Goal: Transaction & Acquisition: Purchase product/service

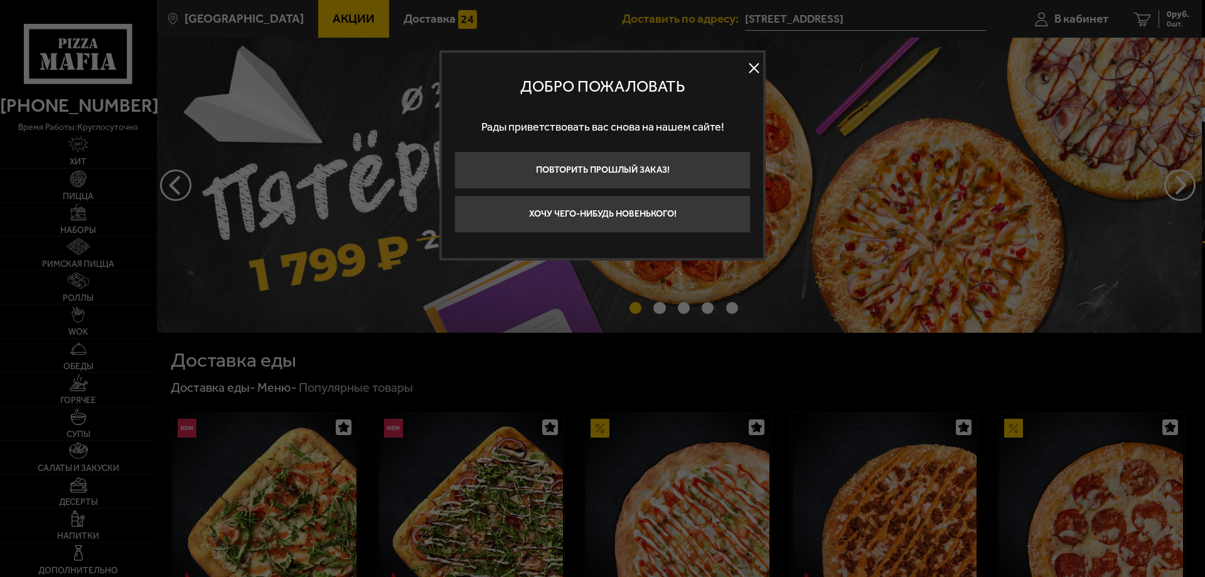
click at [752, 68] on button at bounding box center [753, 68] width 19 height 19
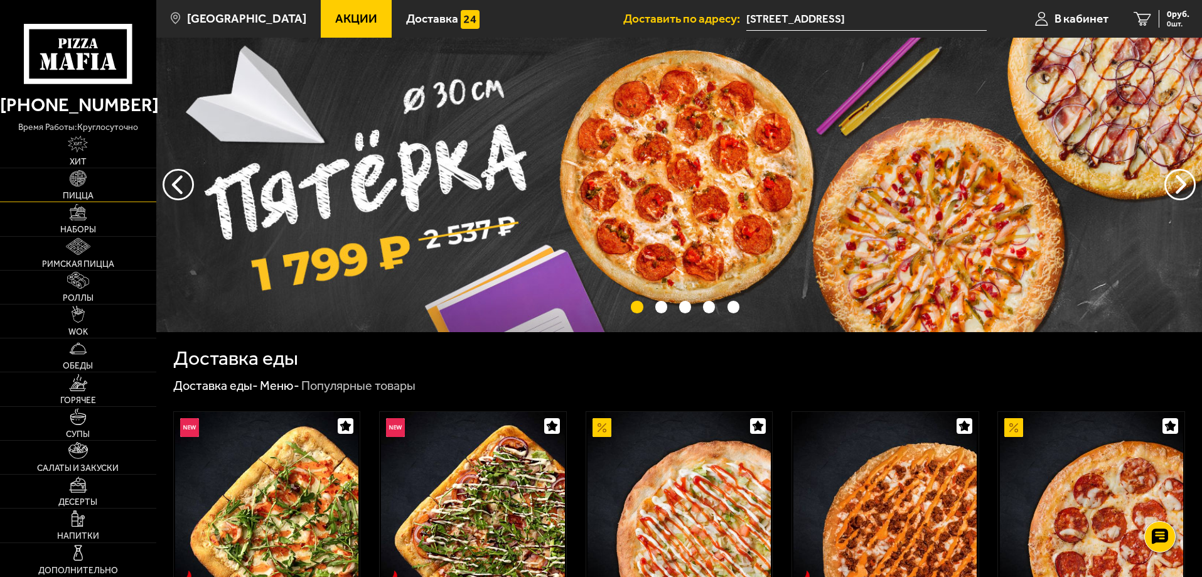
click at [104, 186] on link "Пицца" at bounding box center [78, 184] width 156 height 33
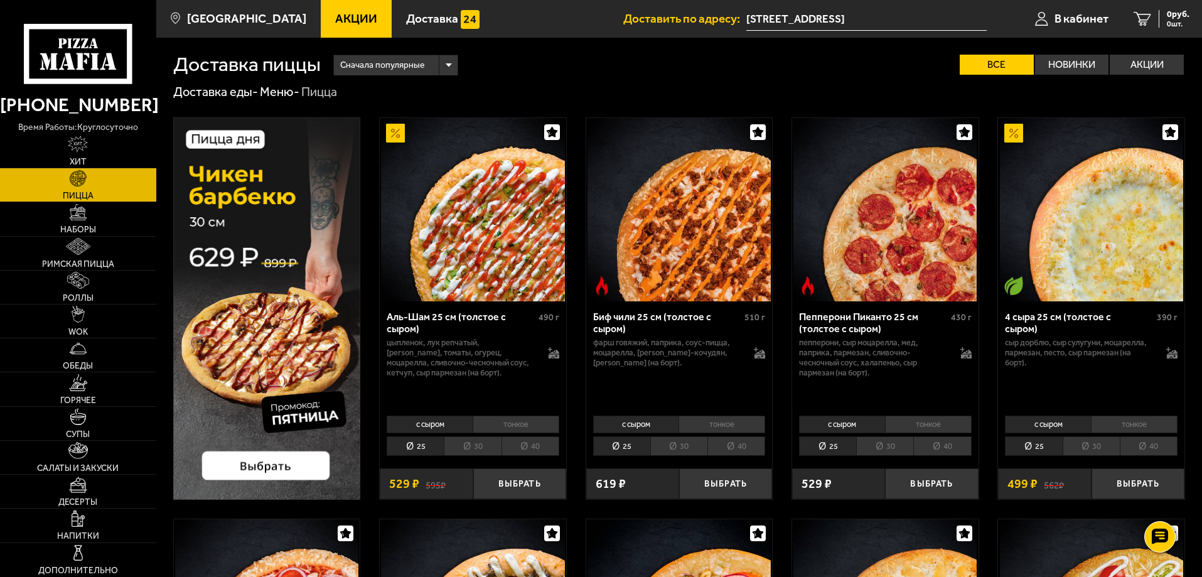
click at [490, 426] on li "тонкое" at bounding box center [516, 424] width 87 height 18
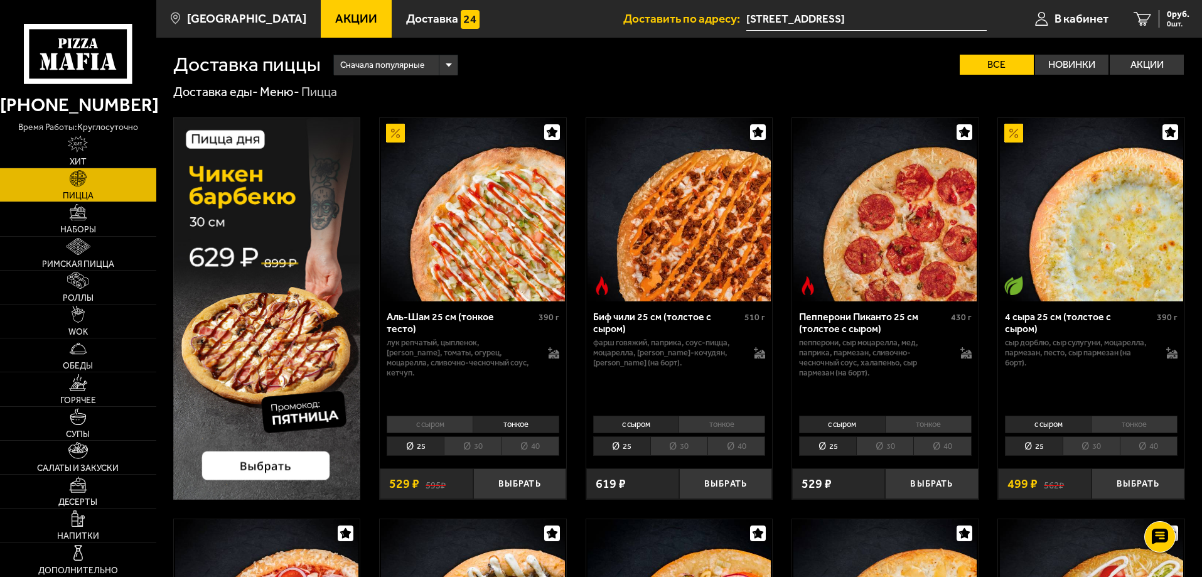
click at [448, 424] on li "с сыром" at bounding box center [430, 424] width 86 height 18
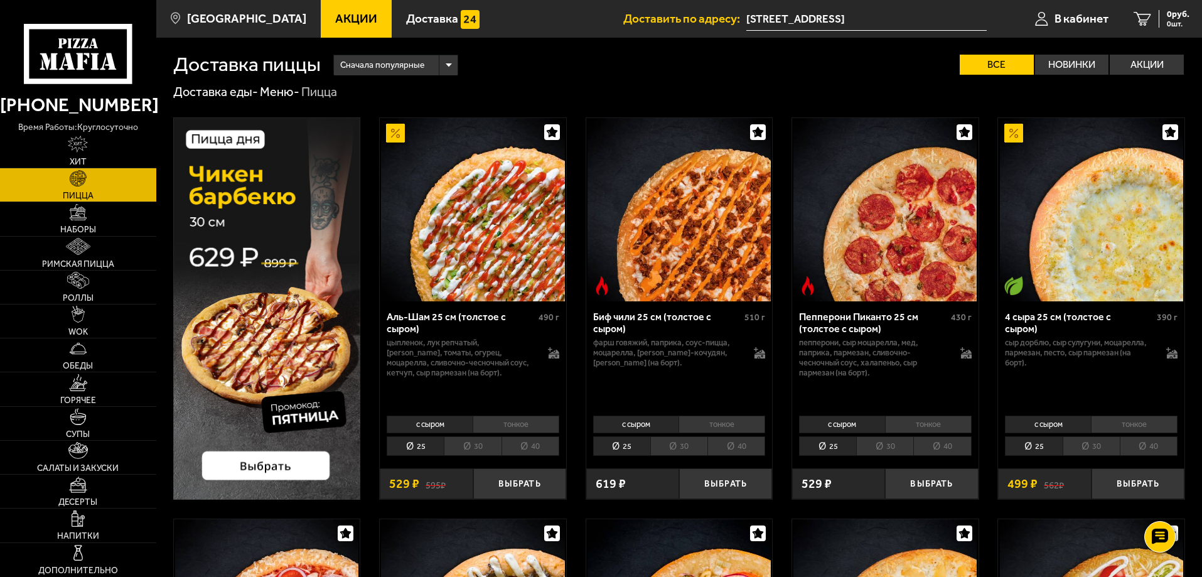
click at [476, 448] on li "30" at bounding box center [472, 445] width 57 height 19
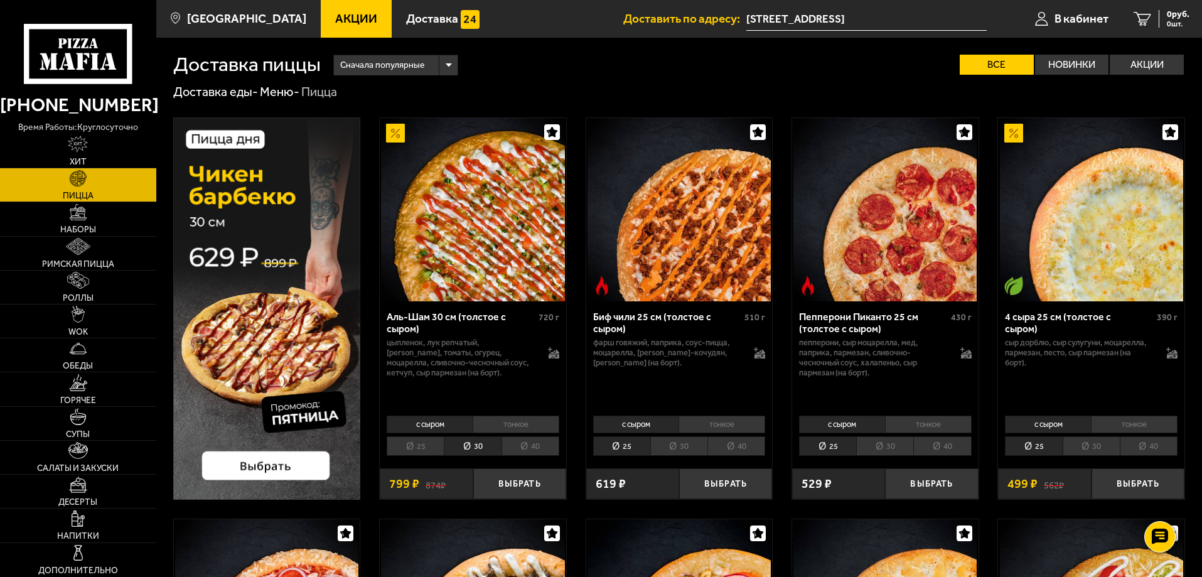
click at [515, 445] on li "40" at bounding box center [530, 445] width 58 height 19
click at [461, 435] on div "с сыром тонкое 25 30 40 Топпинги" at bounding box center [473, 435] width 186 height 48
click at [461, 442] on li "30" at bounding box center [472, 445] width 57 height 19
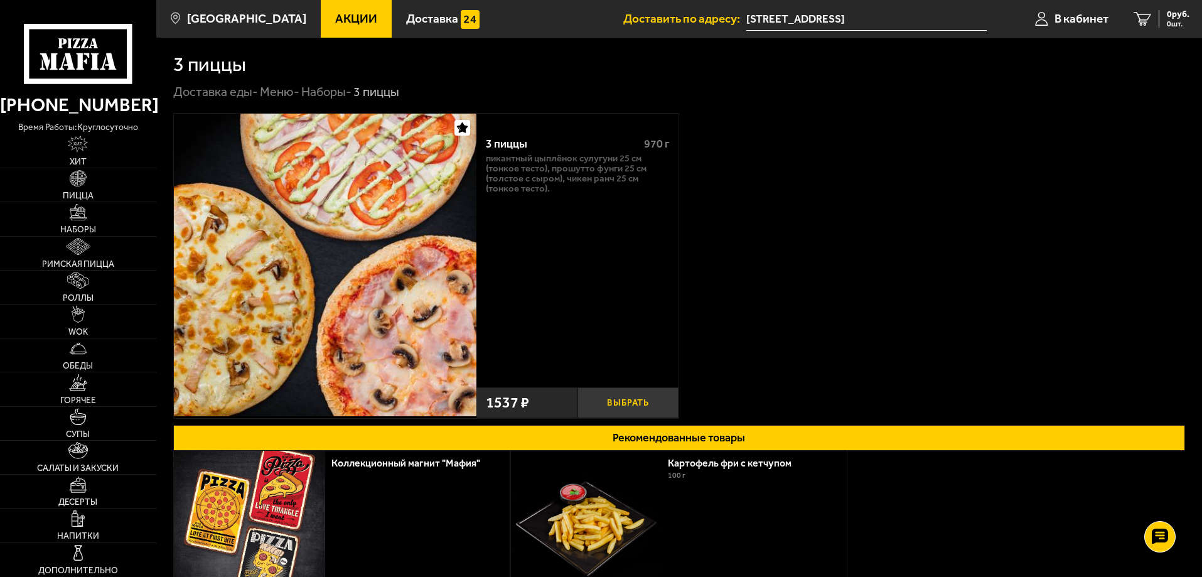
click at [609, 400] on button "Выбрать" at bounding box center [627, 402] width 101 height 31
click at [1135, 17] on icon "1" at bounding box center [1127, 19] width 18 height 14
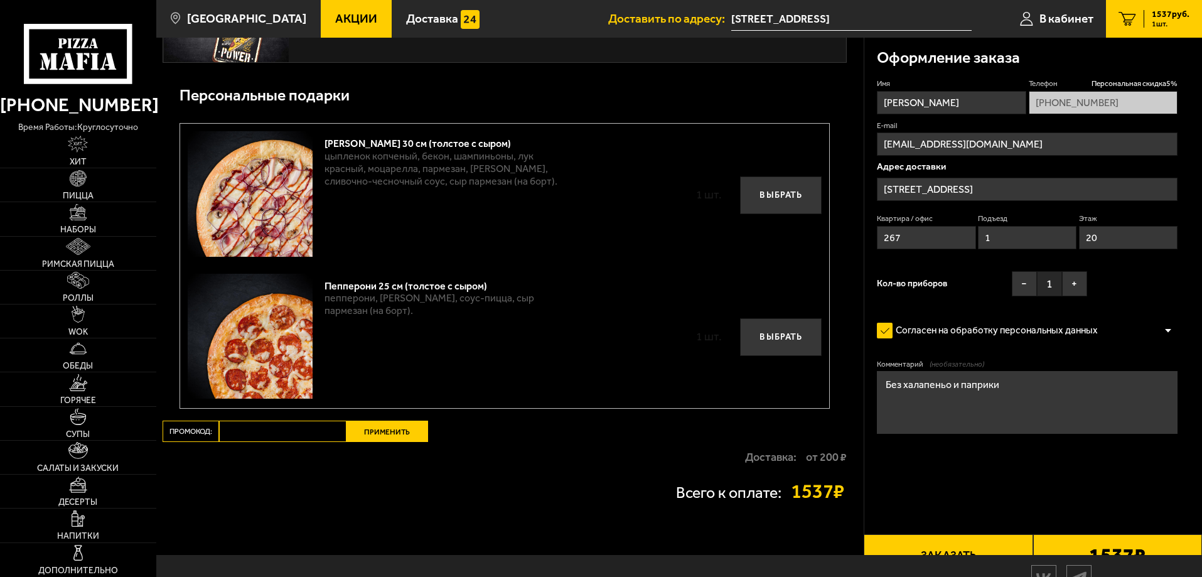
scroll to position [1037, 0]
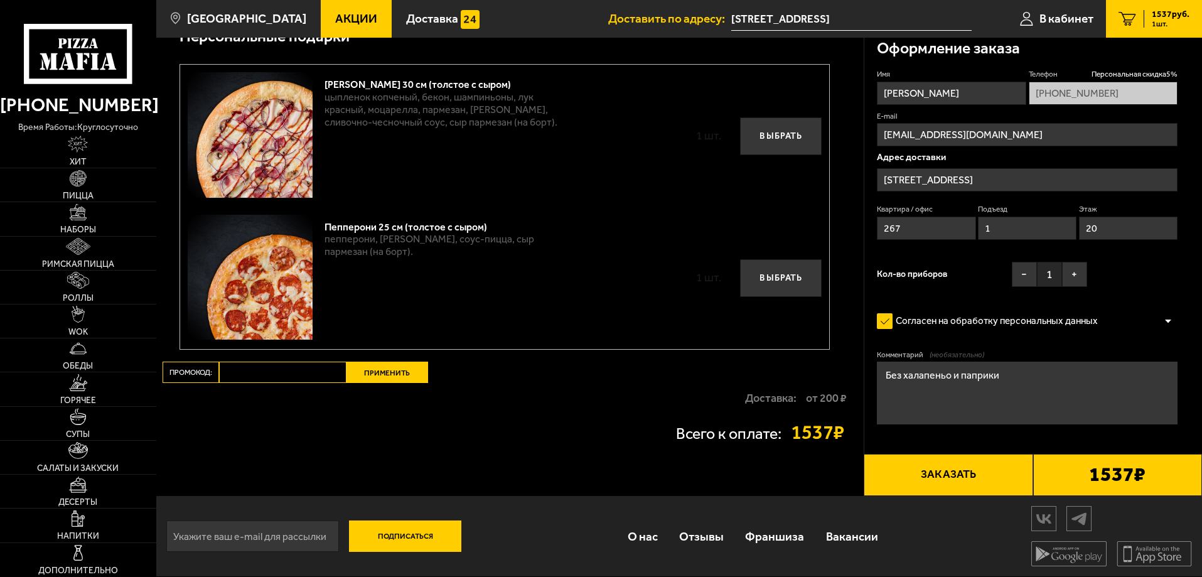
click at [289, 378] on input "Промокод:" at bounding box center [282, 372] width 127 height 21
paste input "mf0166"
type input "mf0166"
click at [370, 373] on button "Применить" at bounding box center [387, 372] width 82 height 21
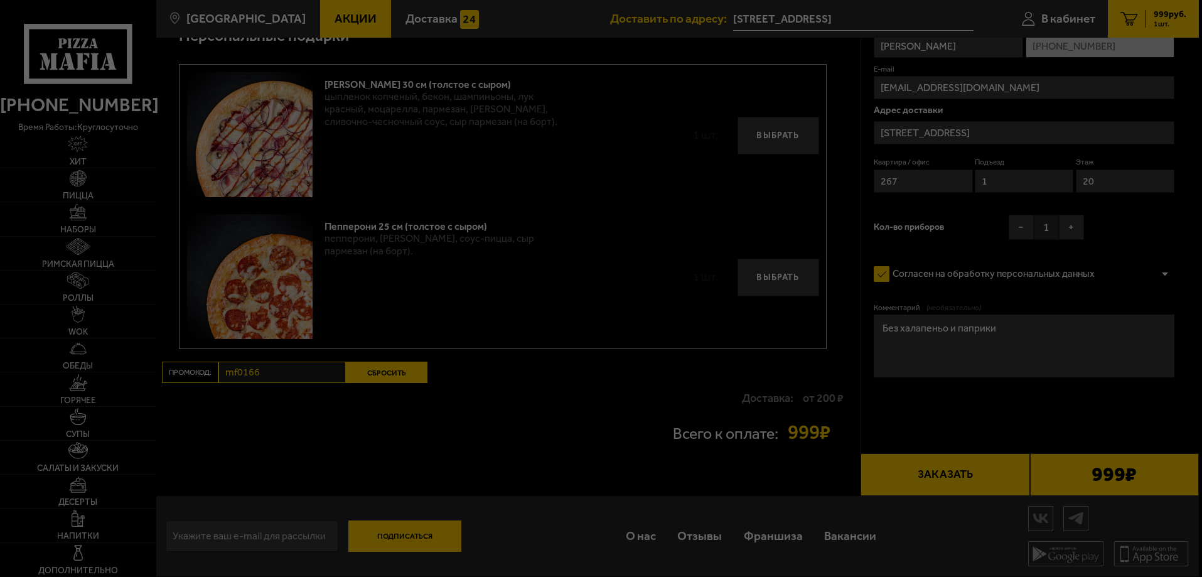
scroll to position [656, 0]
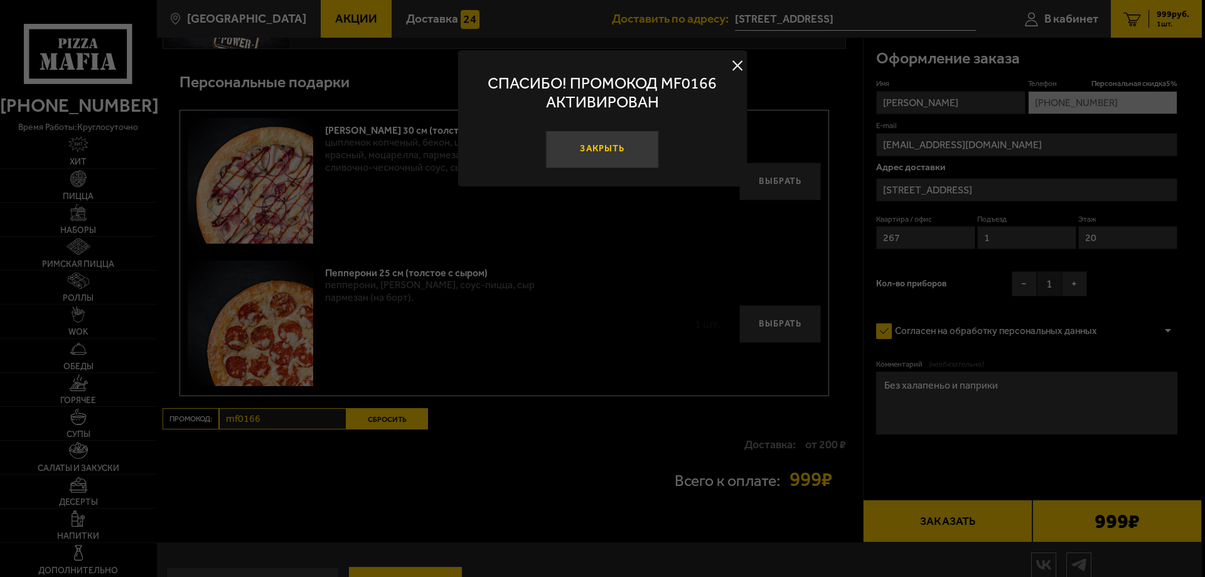
click at [606, 144] on button "Закрыть" at bounding box center [602, 150] width 113 height 38
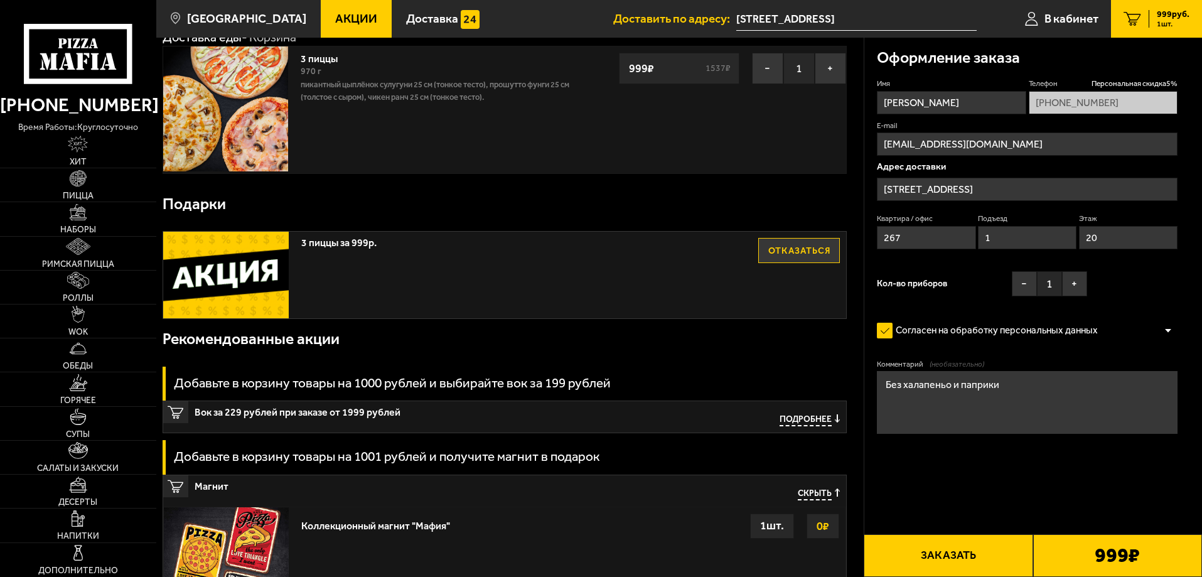
scroll to position [0, 0]
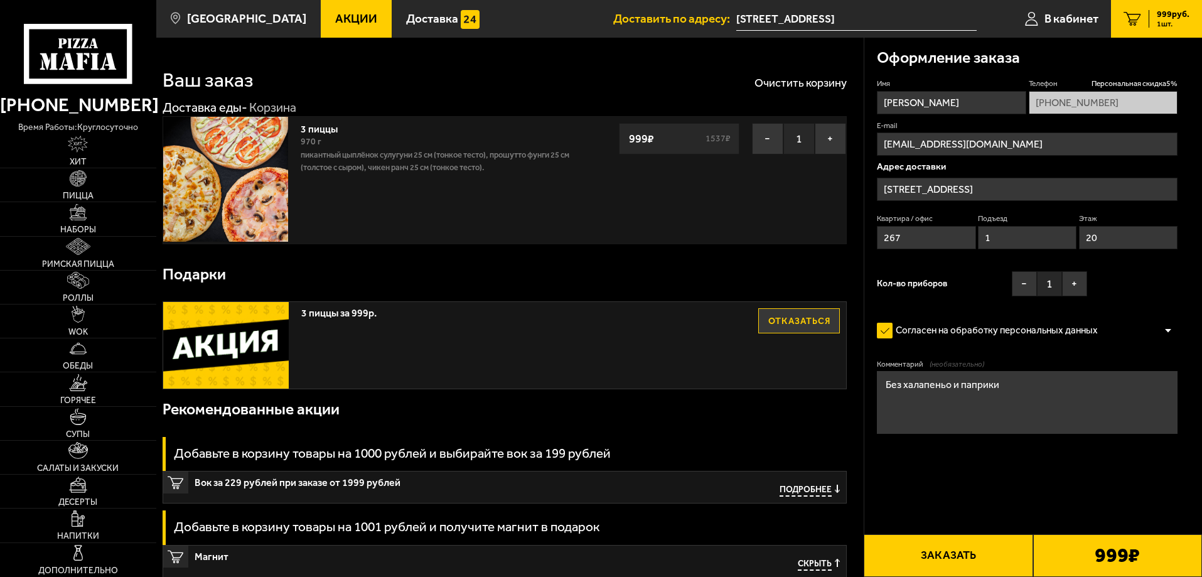
click at [953, 550] on button "Заказать" at bounding box center [948, 555] width 169 height 43
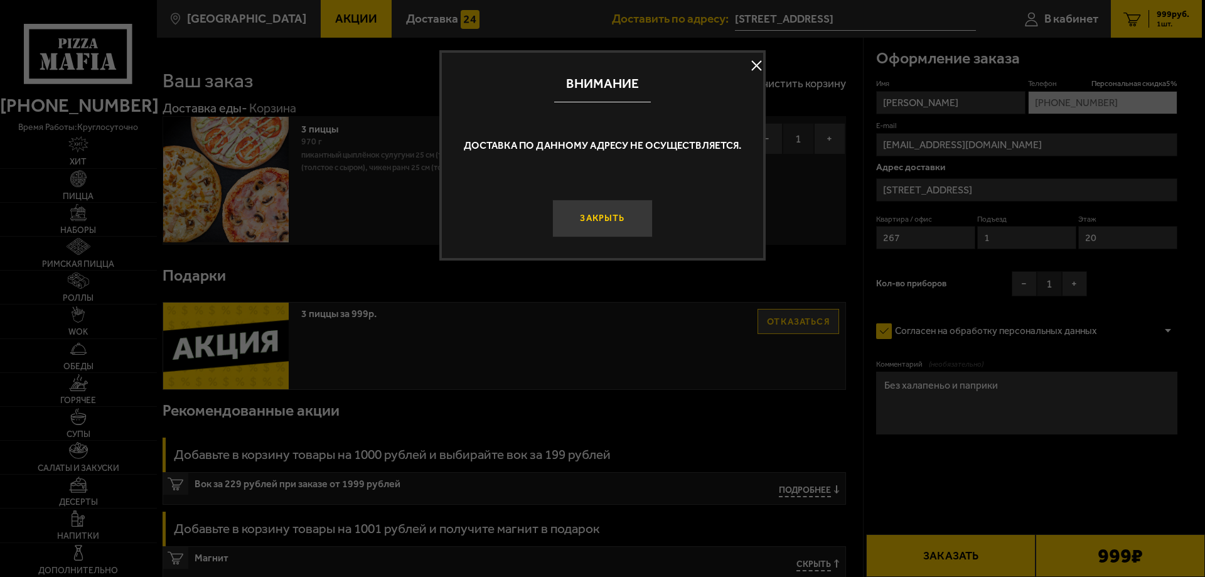
click at [597, 218] on button "Закрыть" at bounding box center [602, 219] width 100 height 38
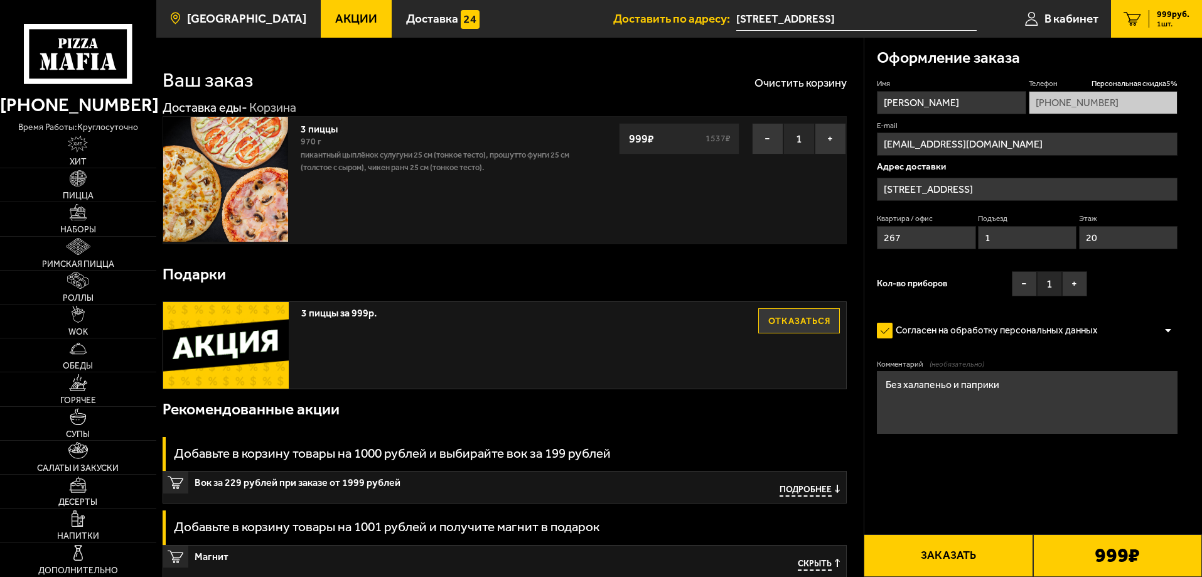
click at [259, 21] on span "[GEOGRAPHIC_DATA]" at bounding box center [246, 19] width 119 height 12
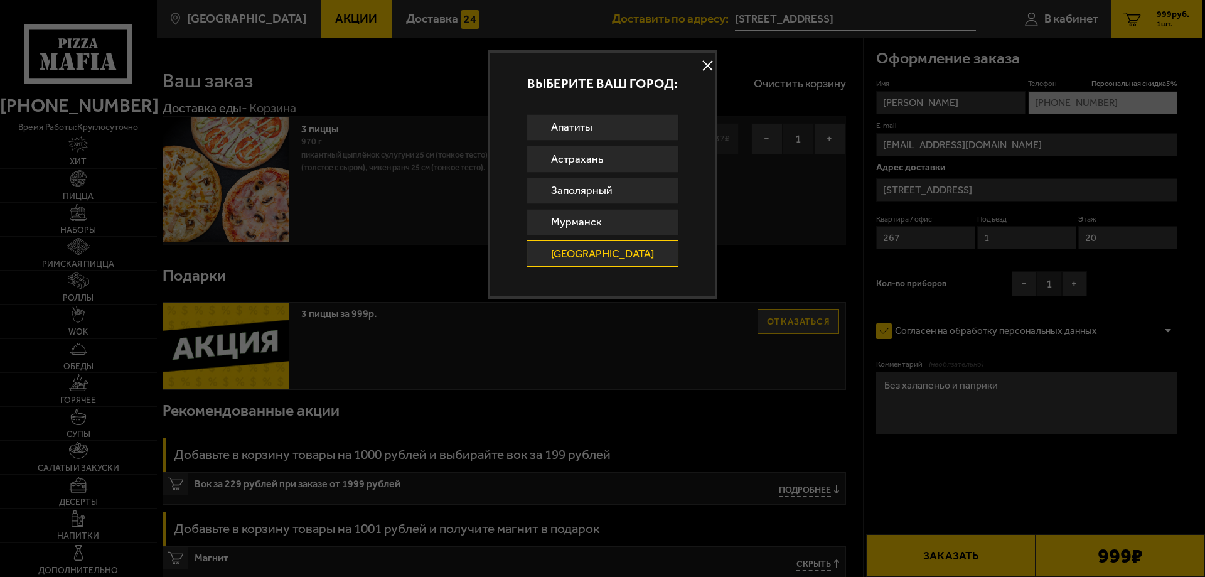
click at [699, 65] on button at bounding box center [708, 65] width 19 height 19
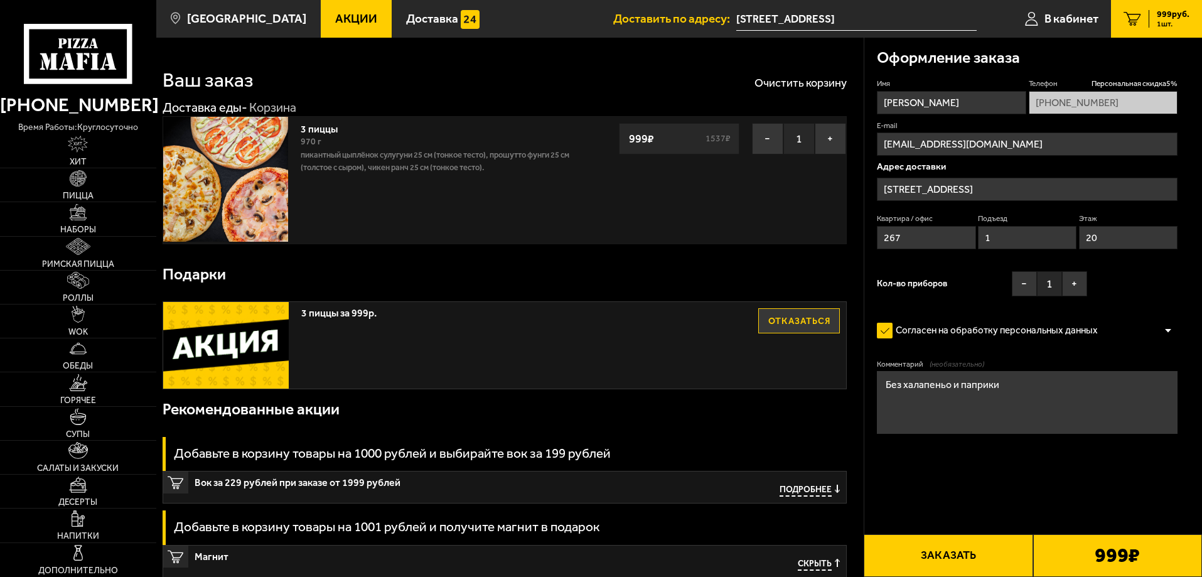
click at [61, 56] on icon at bounding box center [78, 54] width 108 height 60
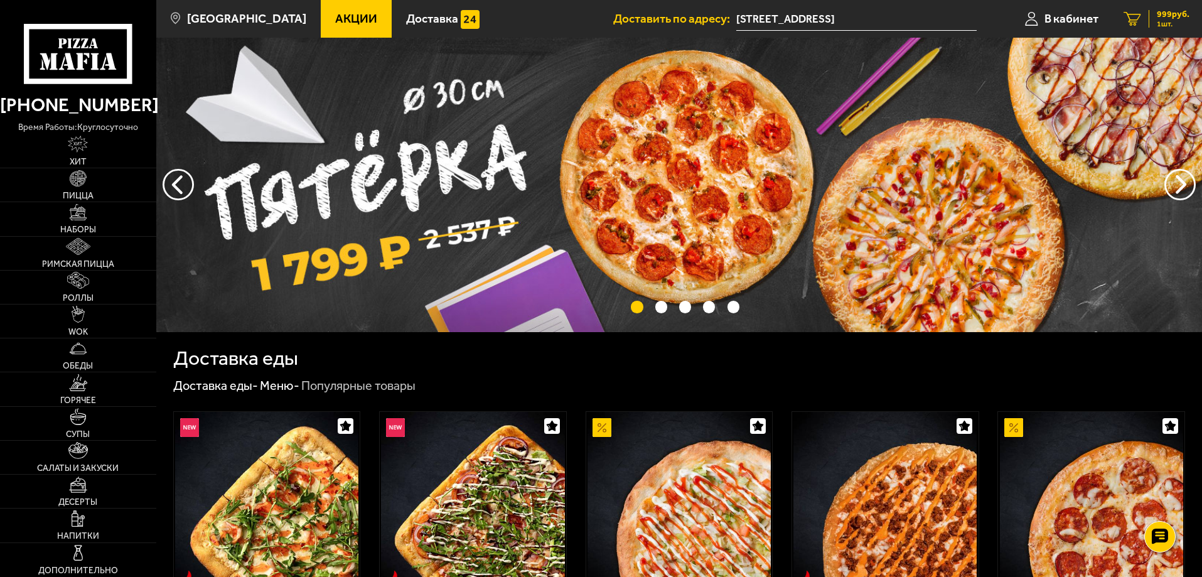
click at [1152, 24] on div "999 руб. 1 шт." at bounding box center [1169, 19] width 41 height 18
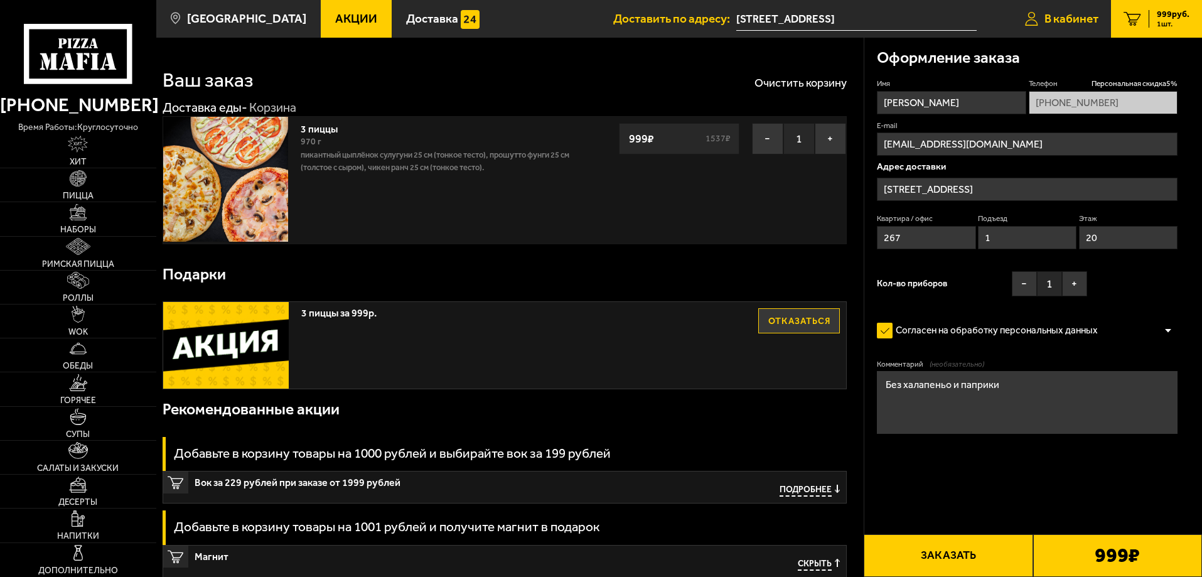
click at [1037, 16] on icon at bounding box center [1031, 19] width 13 height 14
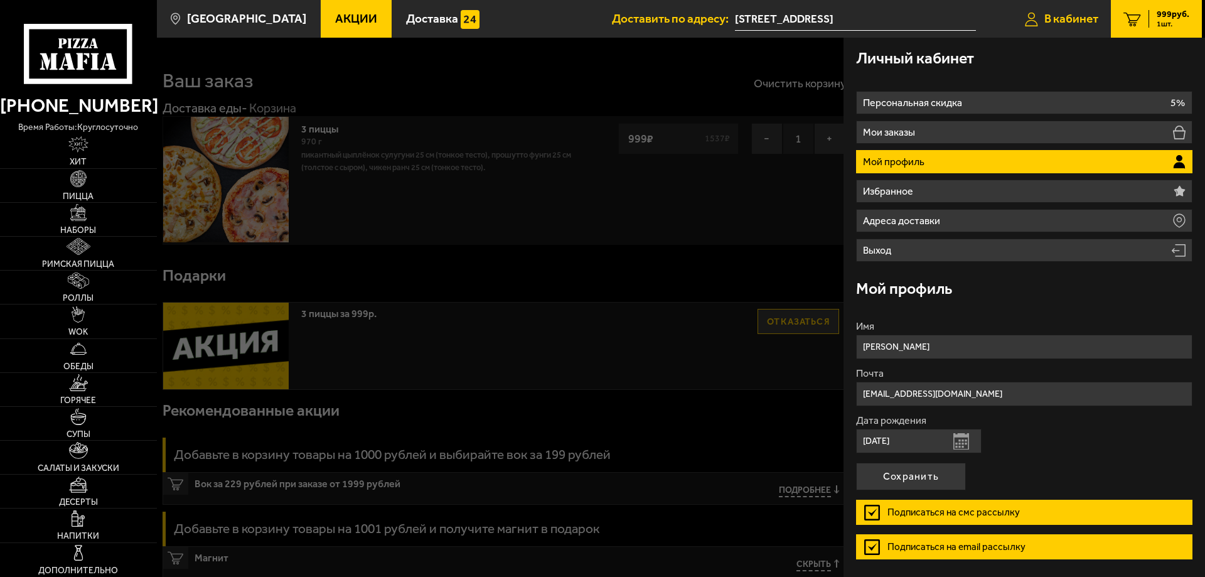
type input "+7 (921) 553-56-59"
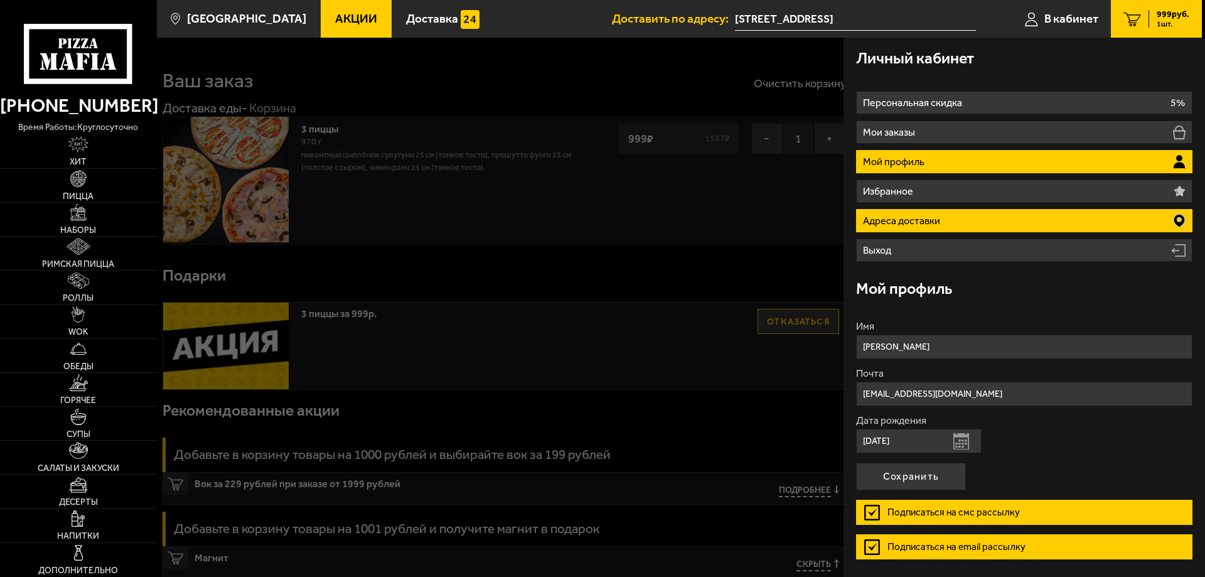
click at [946, 218] on li "Адреса доставки" at bounding box center [1024, 220] width 336 height 23
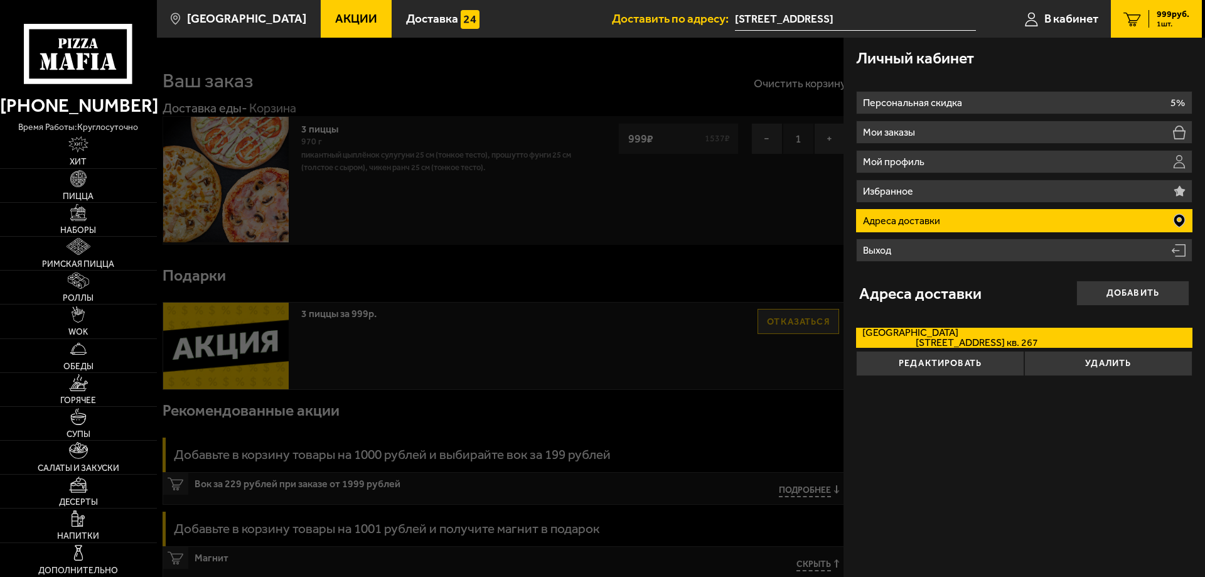
click at [937, 338] on span "Чарушинская улица, дом 22к1 кв. 267" at bounding box center [950, 343] width 176 height 10
click at [0, 0] on input "Санкт-Петербург Чарушинская улица, дом 22к1 кв. 267" at bounding box center [0, 0] width 0 height 0
click at [1149, 21] on div "999 руб. 1 шт." at bounding box center [1169, 19] width 41 height 18
click at [1136, 14] on icon "1" at bounding box center [1132, 19] width 18 height 14
click at [1085, 15] on span "В кабинет" at bounding box center [1071, 19] width 54 height 12
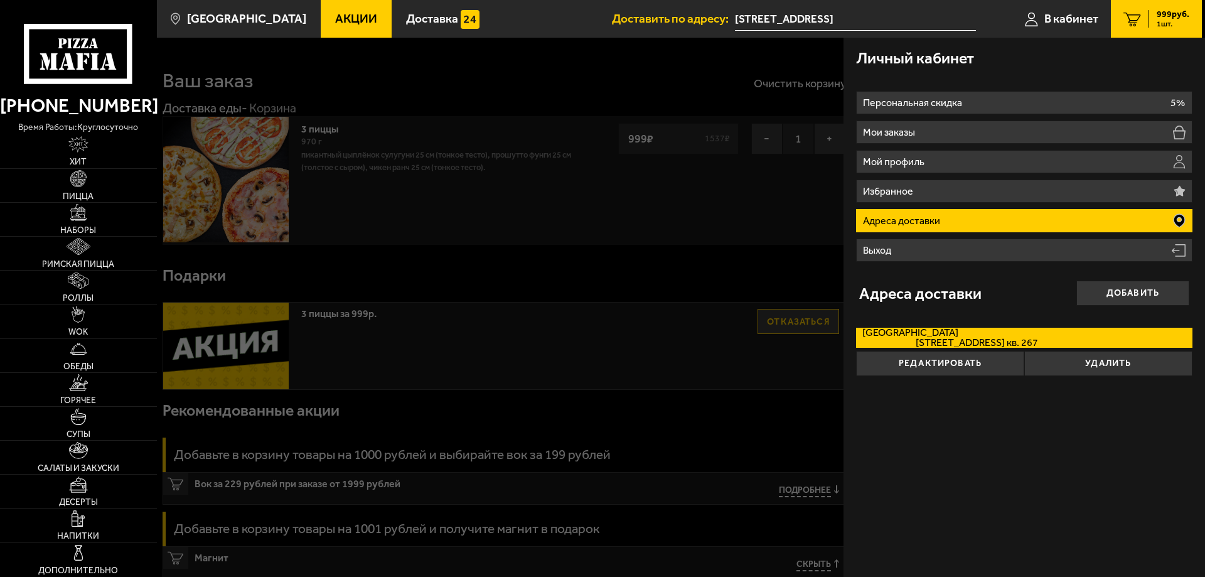
click at [335, 14] on span "Акции" at bounding box center [356, 19] width 42 height 12
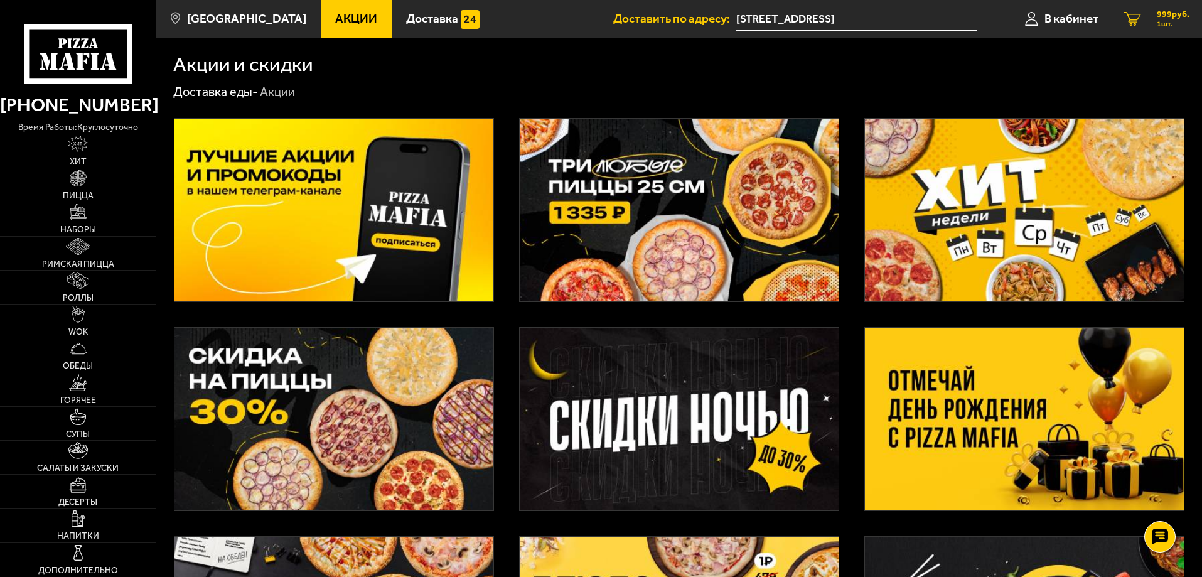
click at [1139, 19] on icon "1" at bounding box center [1132, 19] width 18 height 14
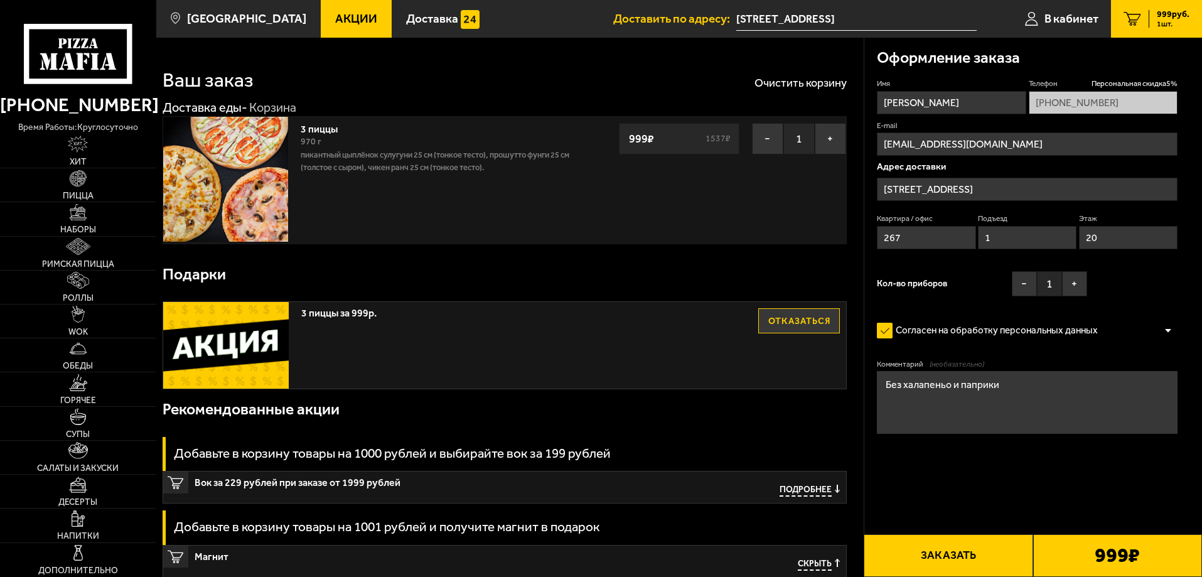
click at [938, 557] on button "Заказать" at bounding box center [948, 555] width 169 height 43
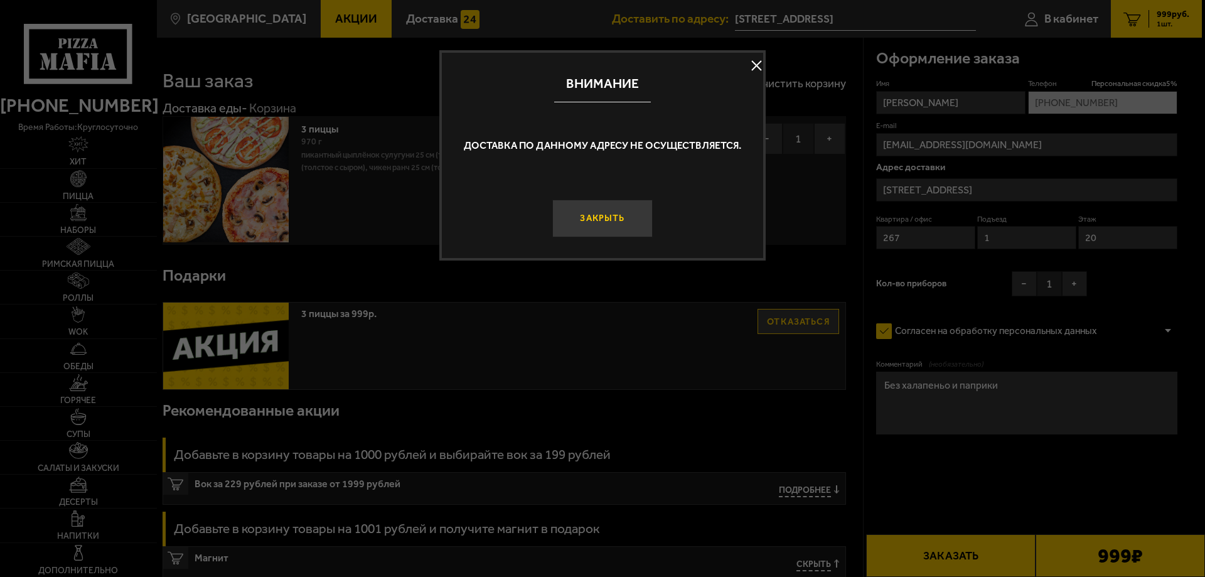
click at [598, 226] on button "Закрыть" at bounding box center [602, 219] width 100 height 38
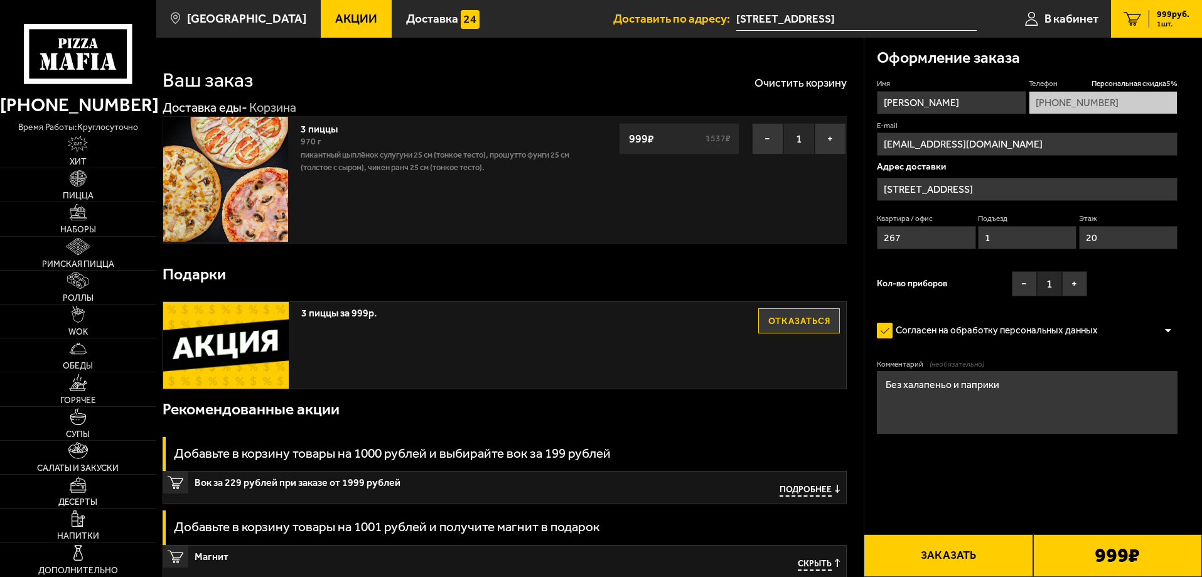
click at [975, 195] on input "[STREET_ADDRESS]" at bounding box center [1027, 189] width 301 height 23
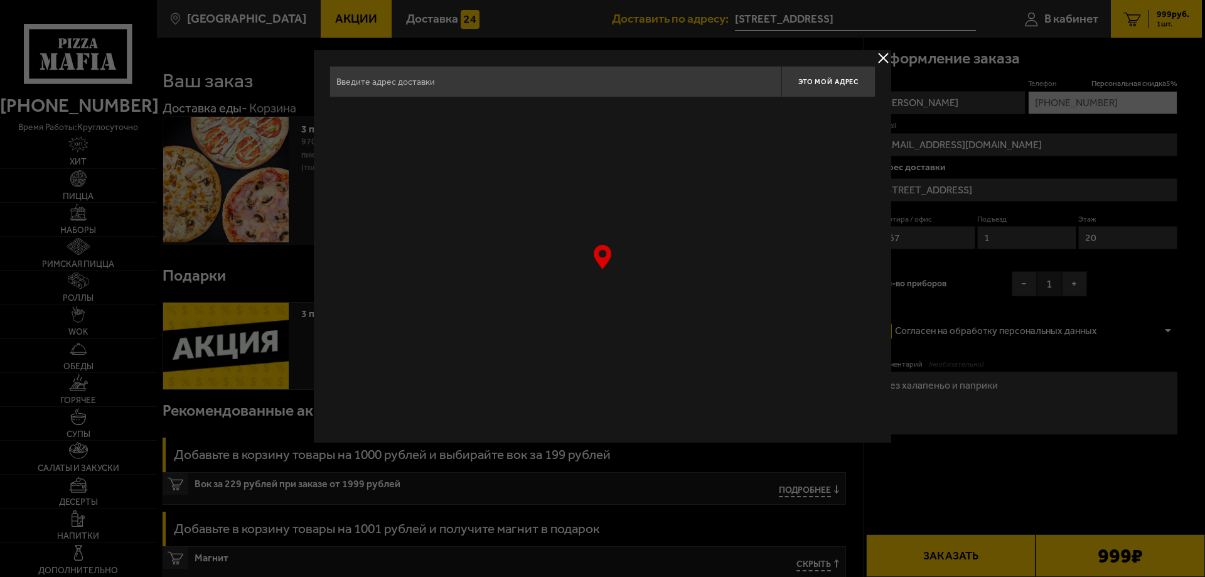
type input "[STREET_ADDRESS]"
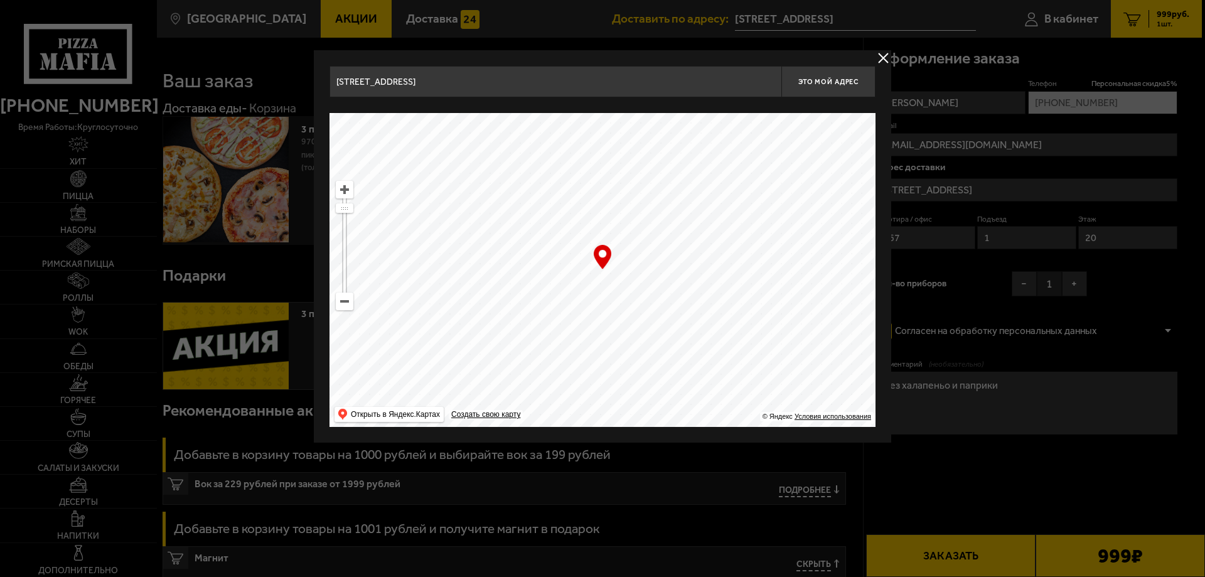
click at [601, 259] on div "… © Яндекс Условия использования Открыть в Яндекс.Картах Создать свою карту" at bounding box center [603, 270] width 546 height 314
click at [649, 271] on ymaps at bounding box center [603, 270] width 546 height 314
drag, startPoint x: 644, startPoint y: 286, endPoint x: 613, endPoint y: 289, distance: 31.5
click at [613, 289] on ymaps at bounding box center [603, 270] width 546 height 314
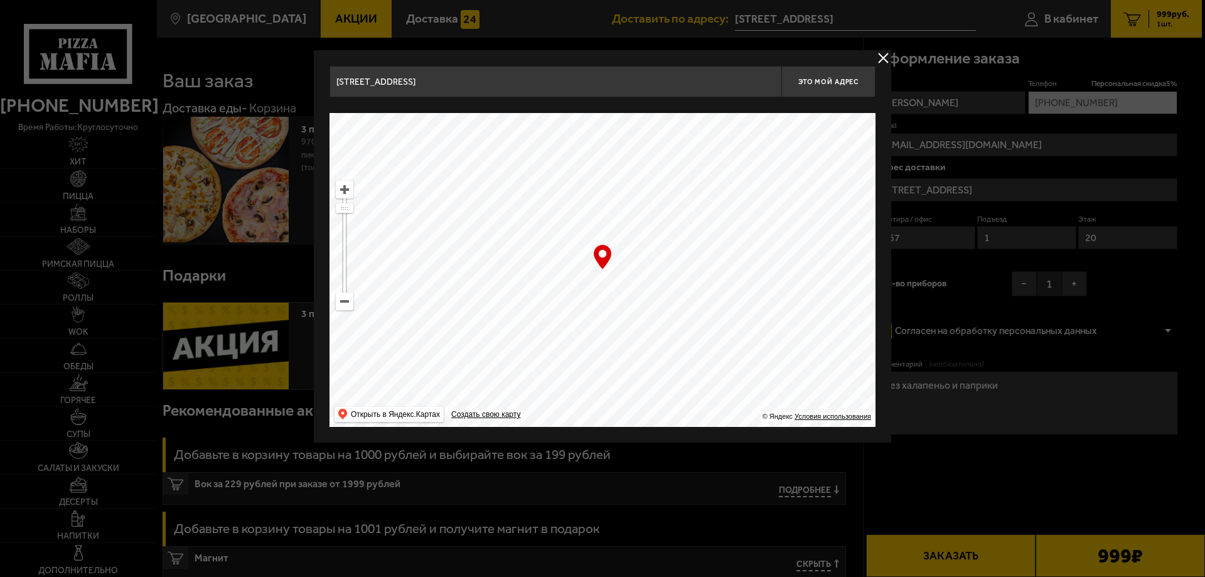
type input "Чарушинская улица, 22к2"
drag, startPoint x: 611, startPoint y: 299, endPoint x: 649, endPoint y: 294, distance: 38.5
click at [649, 294] on ymaps at bounding box center [603, 270] width 546 height 314
type input "[STREET_ADDRESS]"
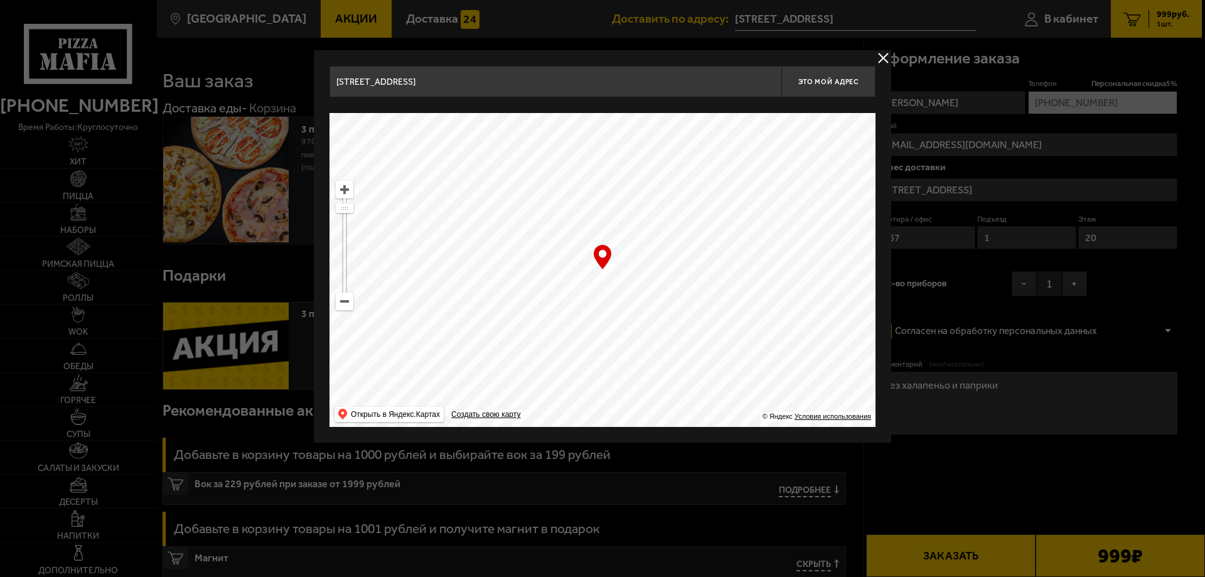
type input "[STREET_ADDRESS]"
click at [811, 83] on span "Это мой адрес" at bounding box center [828, 82] width 60 height 8
click at [879, 58] on button "delivery type" at bounding box center [884, 58] width 16 height 16
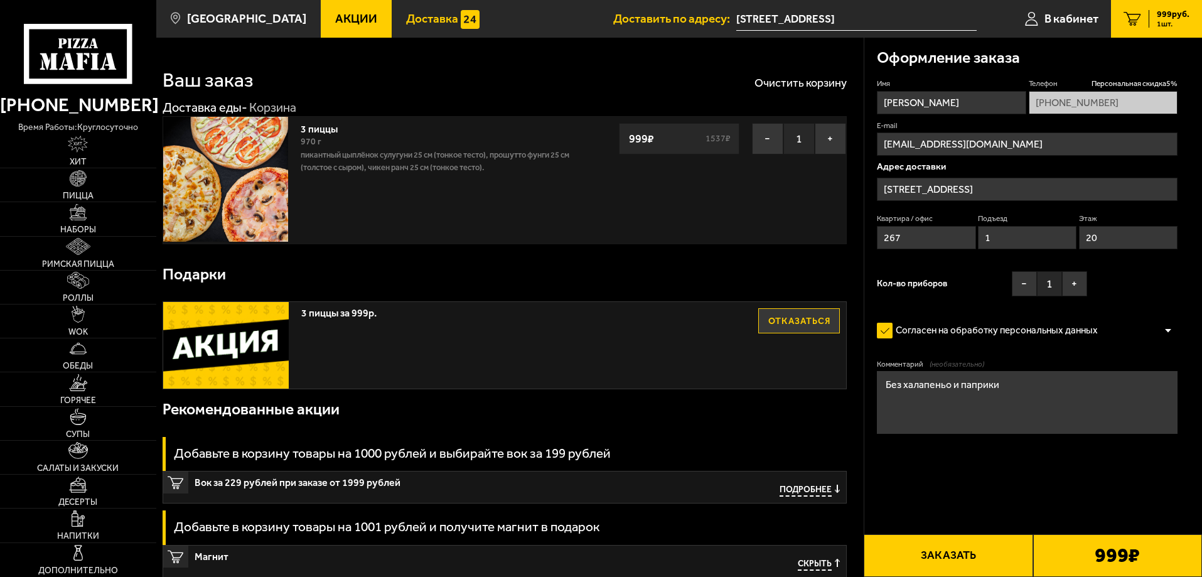
click at [427, 17] on span "Доставка" at bounding box center [432, 19] width 52 height 12
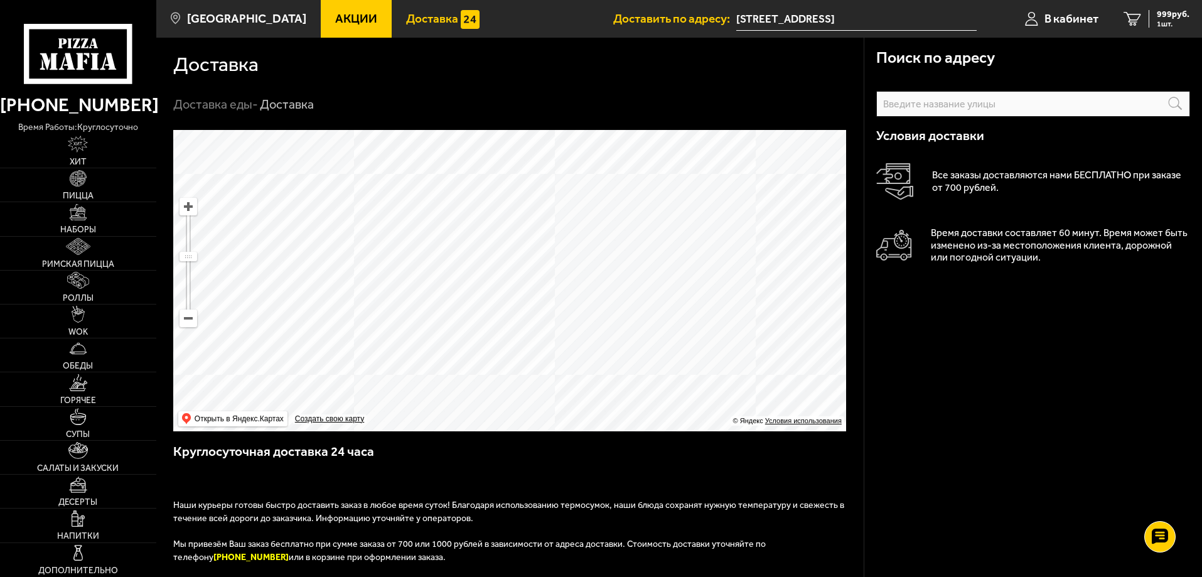
drag, startPoint x: 547, startPoint y: 196, endPoint x: 560, endPoint y: 292, distance: 96.2
click at [560, 292] on ymaps at bounding box center [509, 280] width 673 height 301
click at [1032, 18] on icon at bounding box center [1031, 19] width 13 height 14
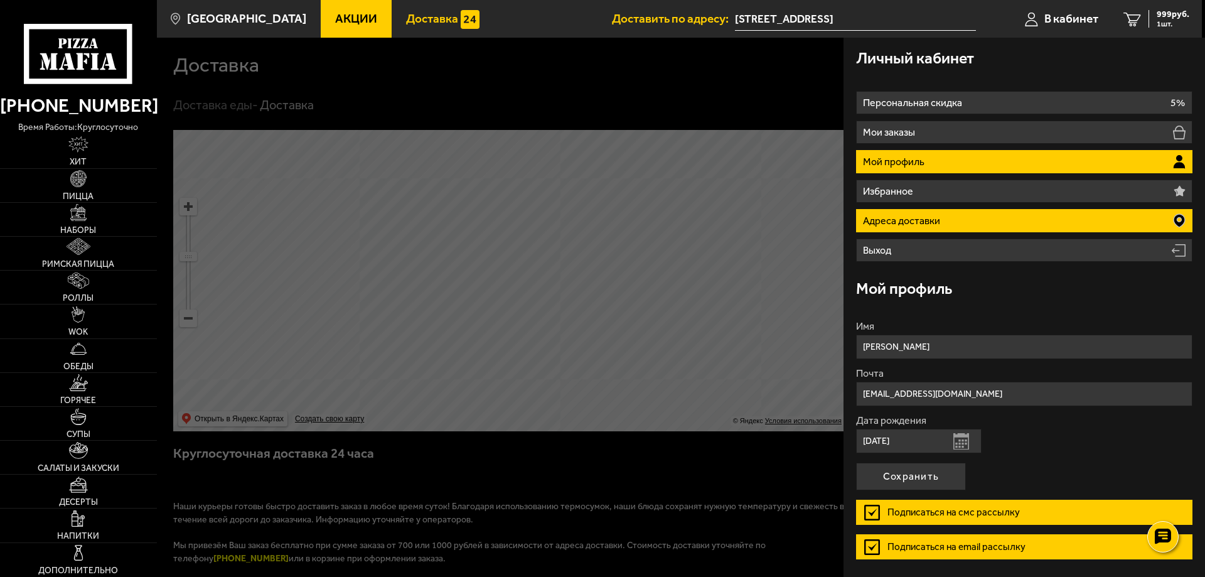
click at [925, 219] on p "Адреса доставки" at bounding box center [903, 221] width 80 height 10
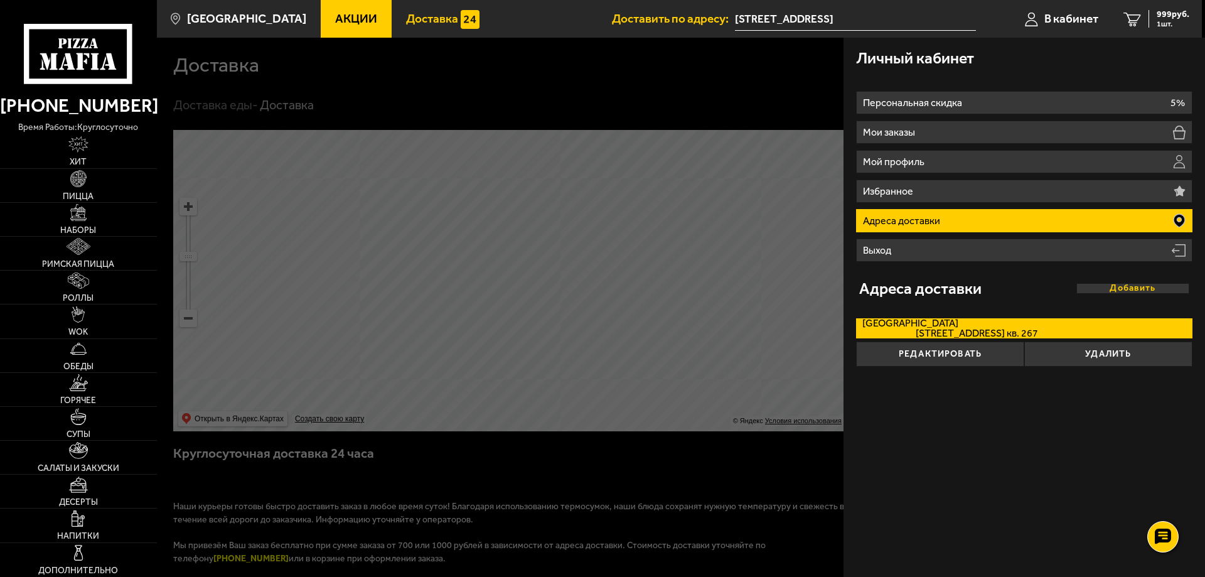
click at [1106, 288] on button "Добавить" at bounding box center [1132, 288] width 113 height 10
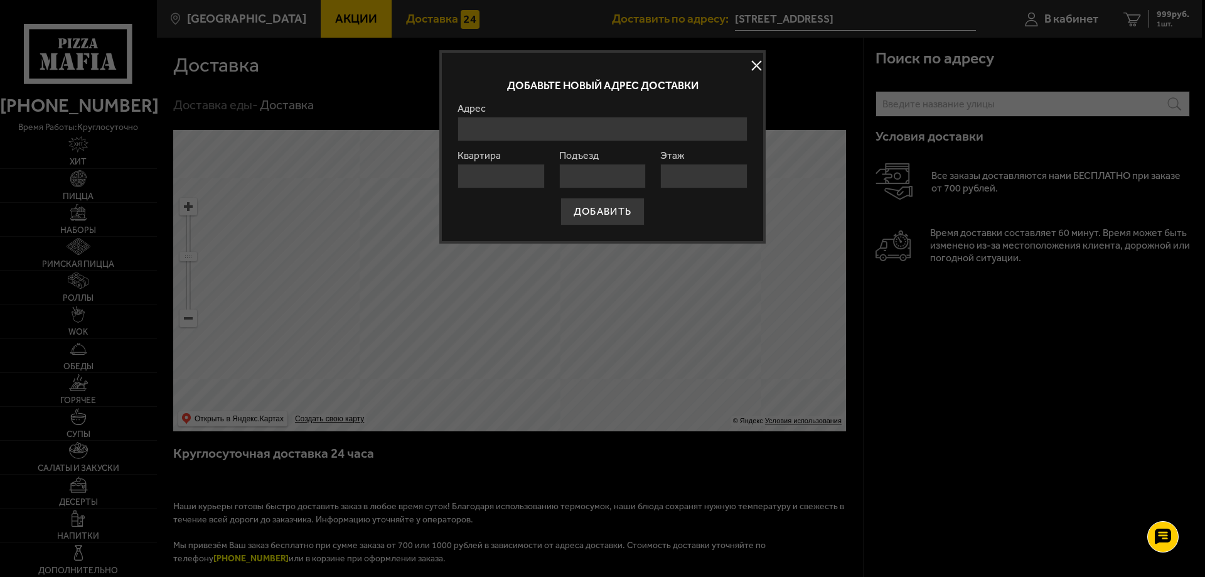
click at [547, 128] on input "Адрес" at bounding box center [603, 129] width 290 height 24
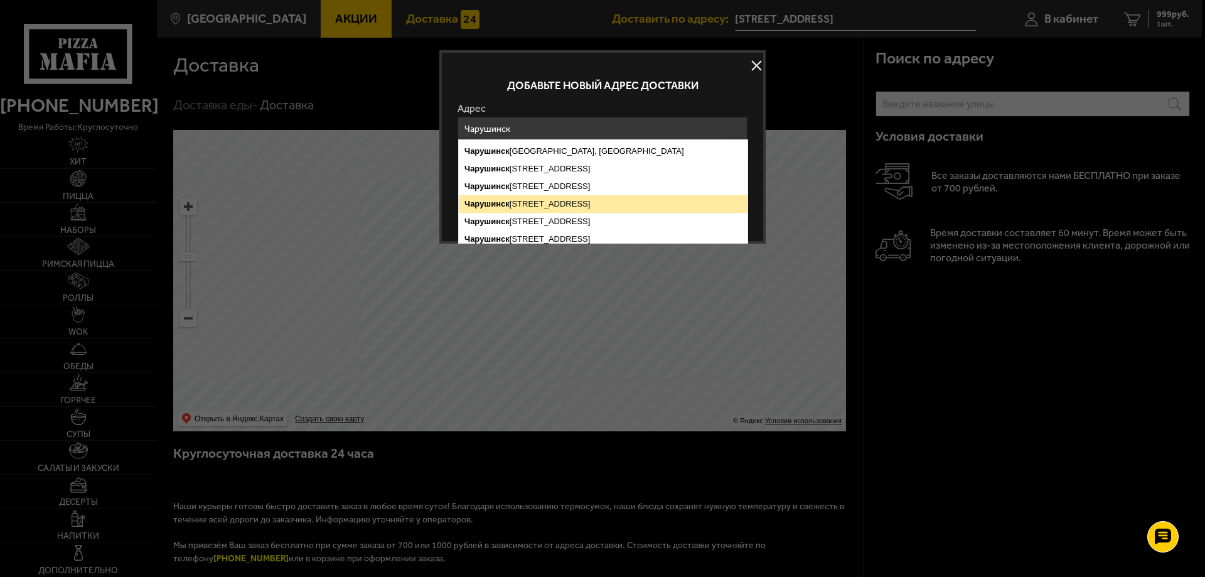
click at [542, 204] on ymaps "Чарушинск ая улица, 22к1, Санкт-Петербург" at bounding box center [603, 204] width 289 height 18
type input "Санкт-Петербург, Чарушинская улица, 22к1"
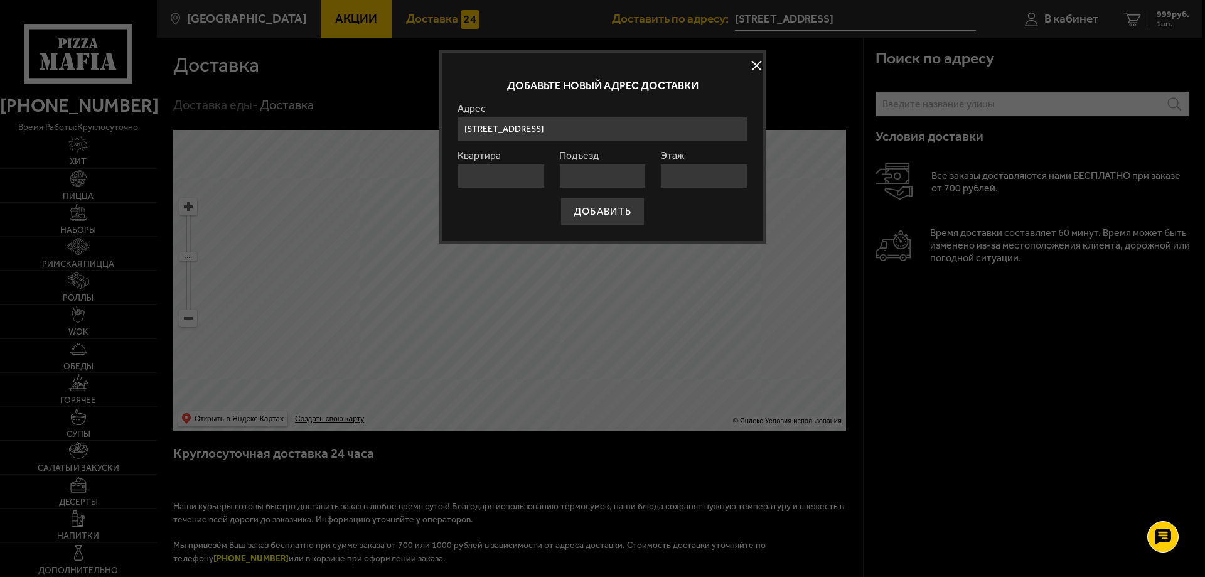
click at [504, 175] on input "Квартира" at bounding box center [501, 176] width 87 height 24
type input "267"
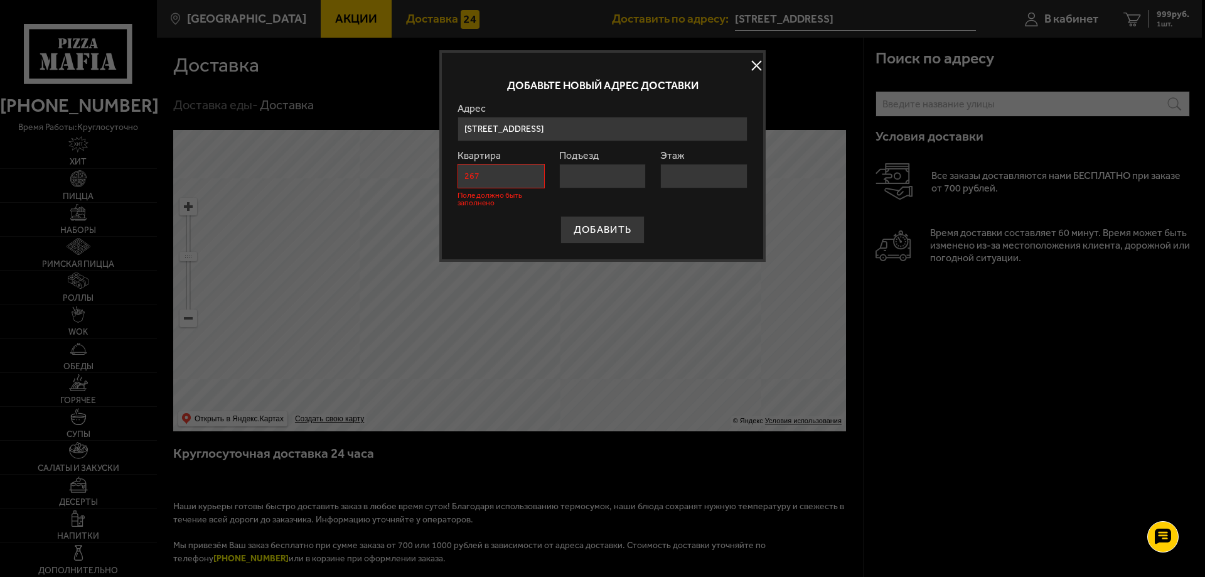
click at [588, 182] on input "Подъезд" at bounding box center [602, 176] width 87 height 24
type input "1"
click at [687, 216] on div "ДОБАВИТЬ" at bounding box center [603, 230] width 290 height 28
click at [682, 168] on input "Этаж" at bounding box center [703, 176] width 87 height 24
type input "20"
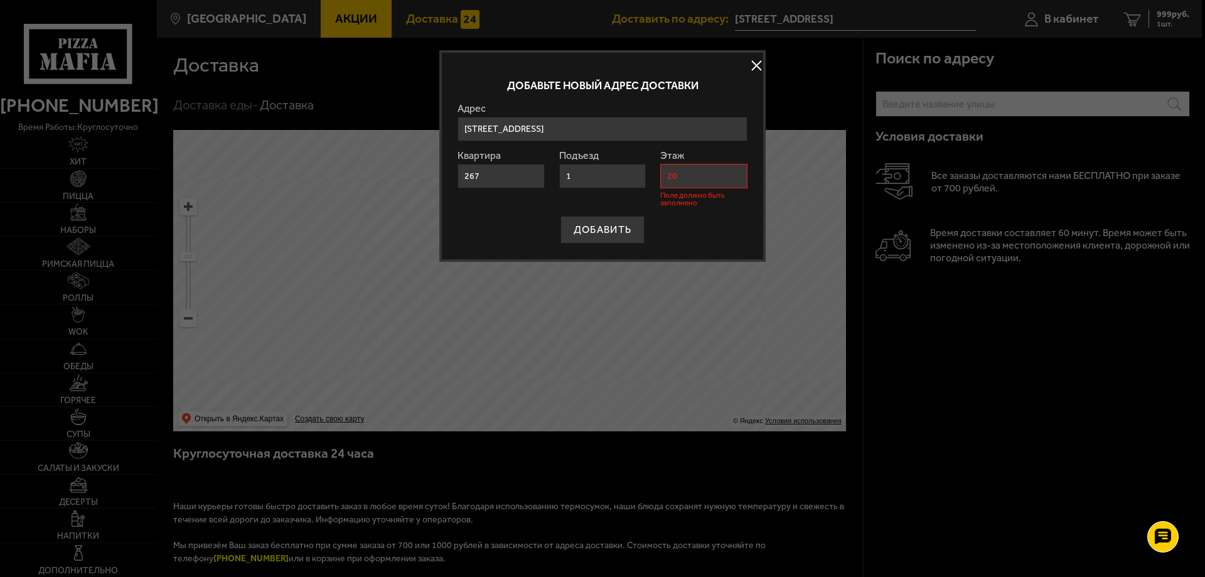
click at [677, 218] on div "ДОБАВИТЬ" at bounding box center [603, 230] width 290 height 28
click at [609, 170] on input "1" at bounding box center [602, 176] width 87 height 24
click at [594, 154] on label "Подъезд" at bounding box center [602, 156] width 87 height 10
click at [594, 164] on input "1" at bounding box center [602, 176] width 87 height 24
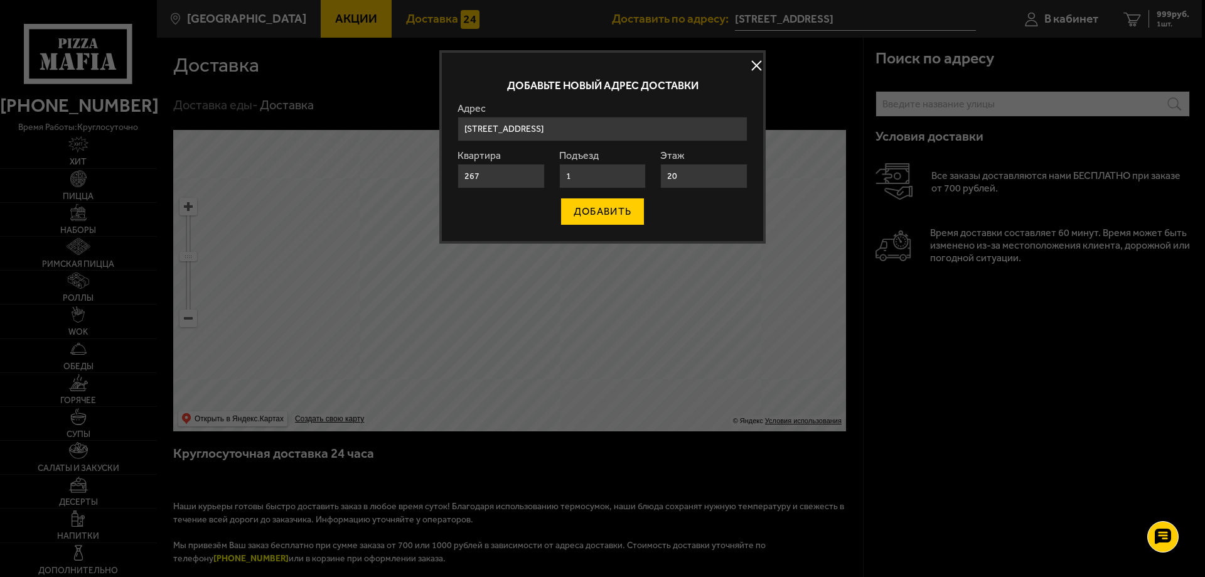
click at [605, 215] on button "ДОБАВИТЬ" at bounding box center [602, 212] width 84 height 28
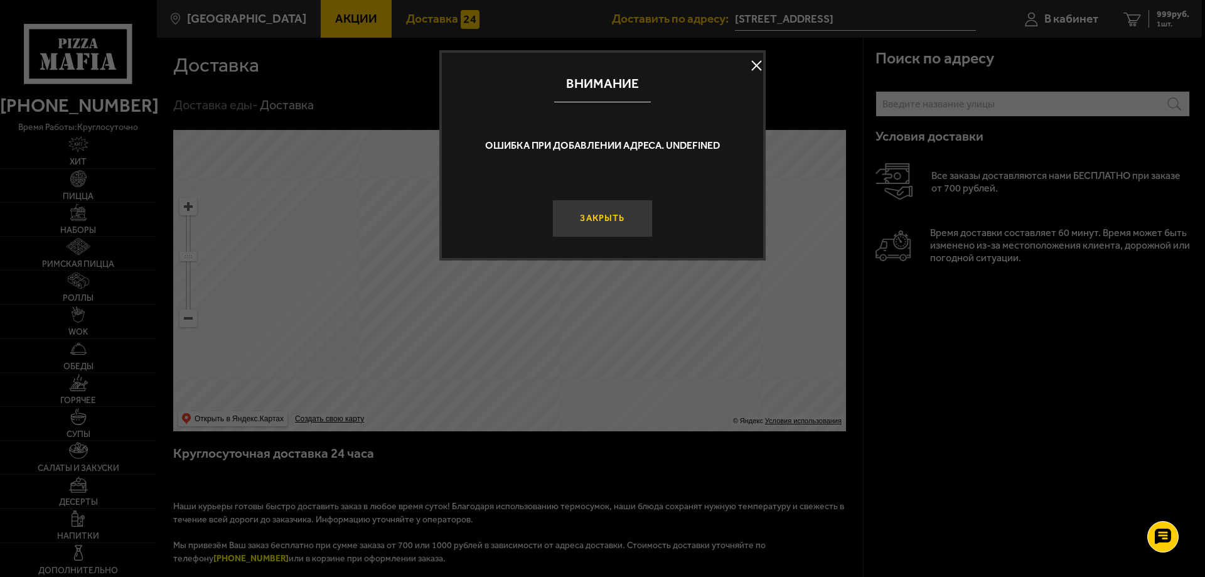
click at [595, 217] on button "Закрыть" at bounding box center [602, 219] width 100 height 38
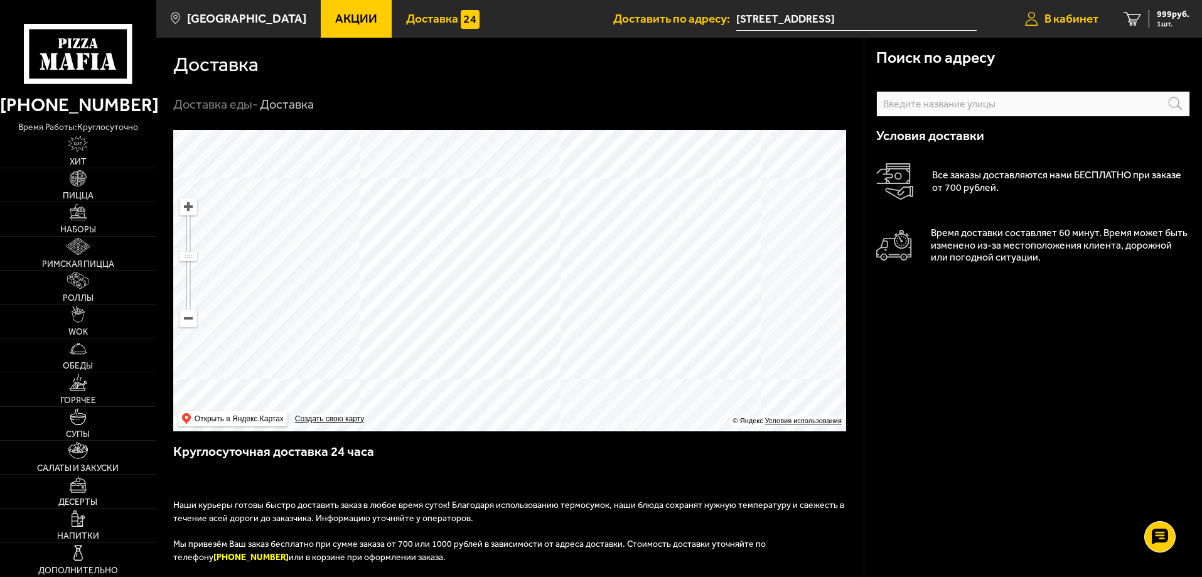
click at [1058, 17] on span "В кабинет" at bounding box center [1071, 19] width 54 height 12
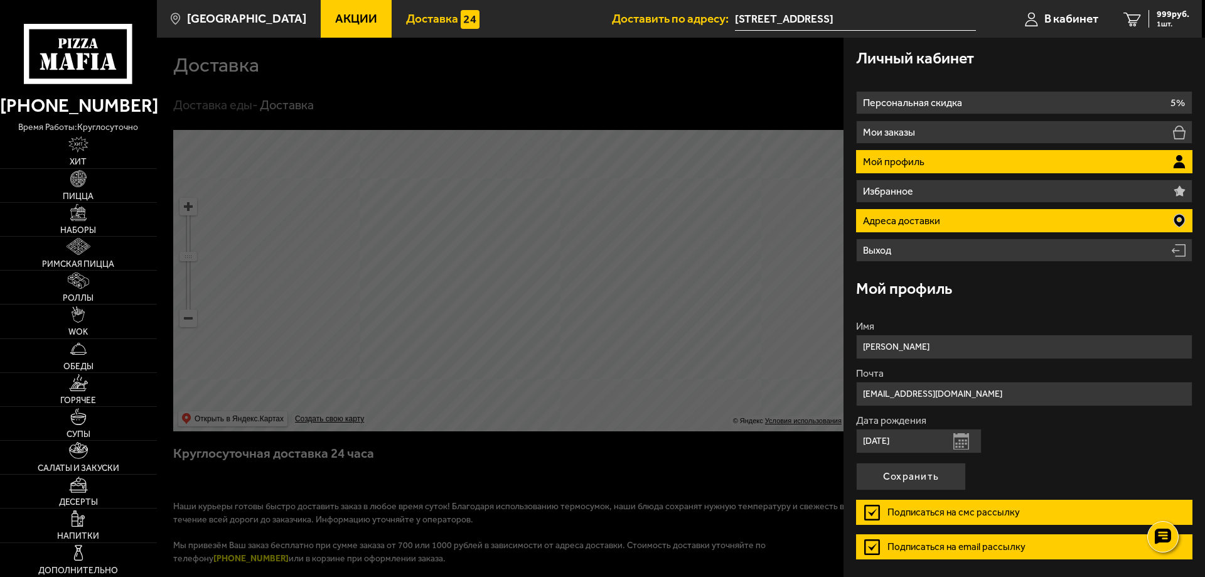
click at [901, 213] on li "Адреса доставки" at bounding box center [1024, 220] width 336 height 23
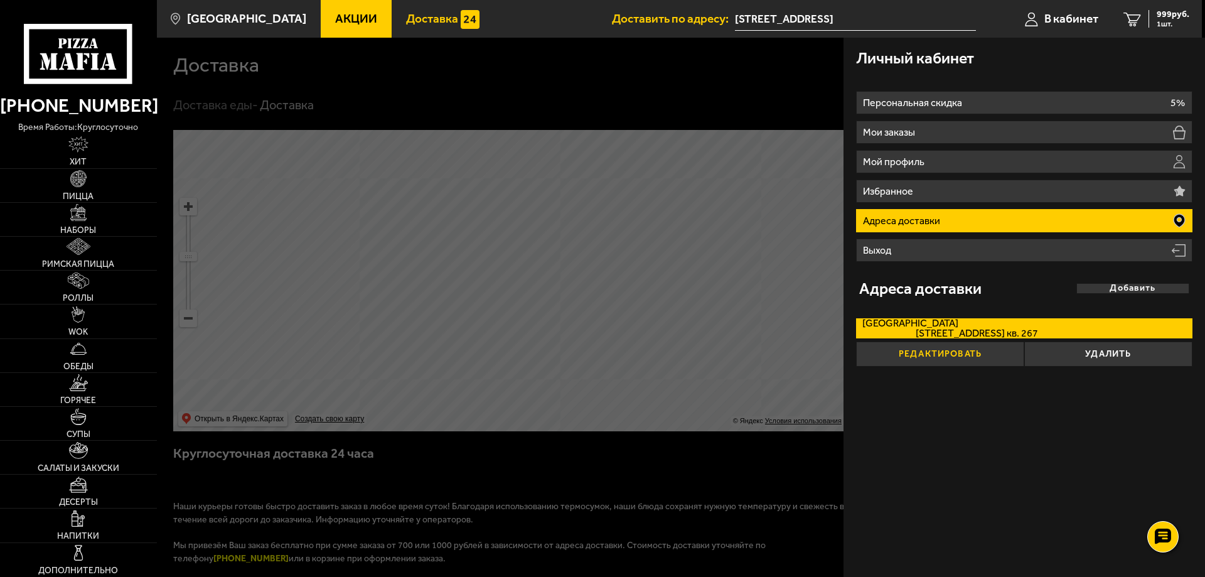
click at [915, 352] on button "Редактировать" at bounding box center [940, 353] width 168 height 25
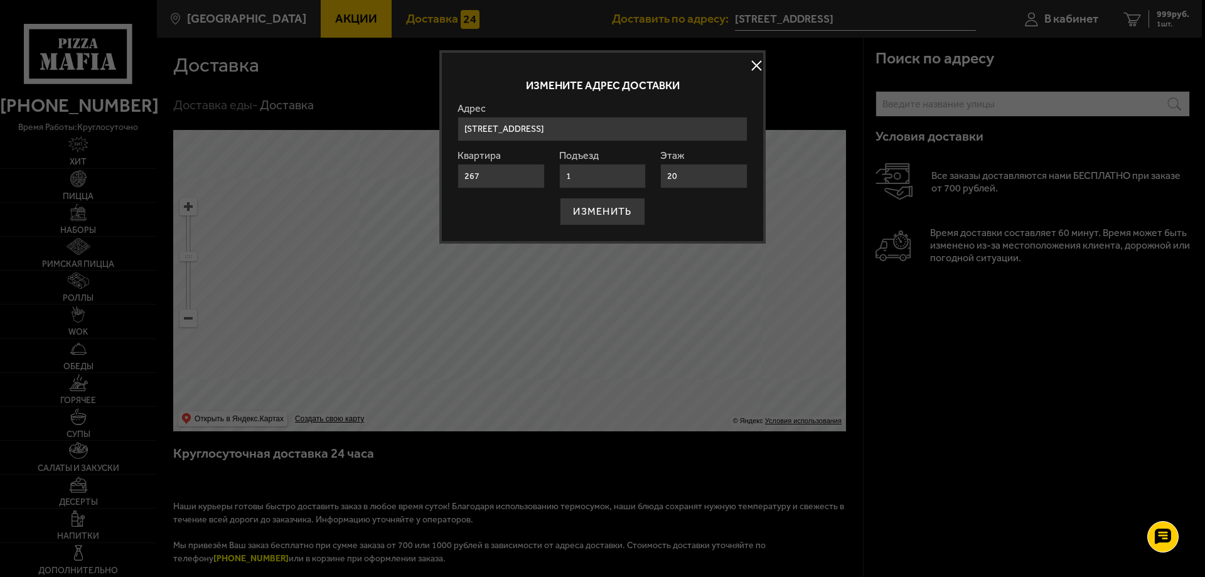
click at [755, 67] on button at bounding box center [756, 65] width 19 height 19
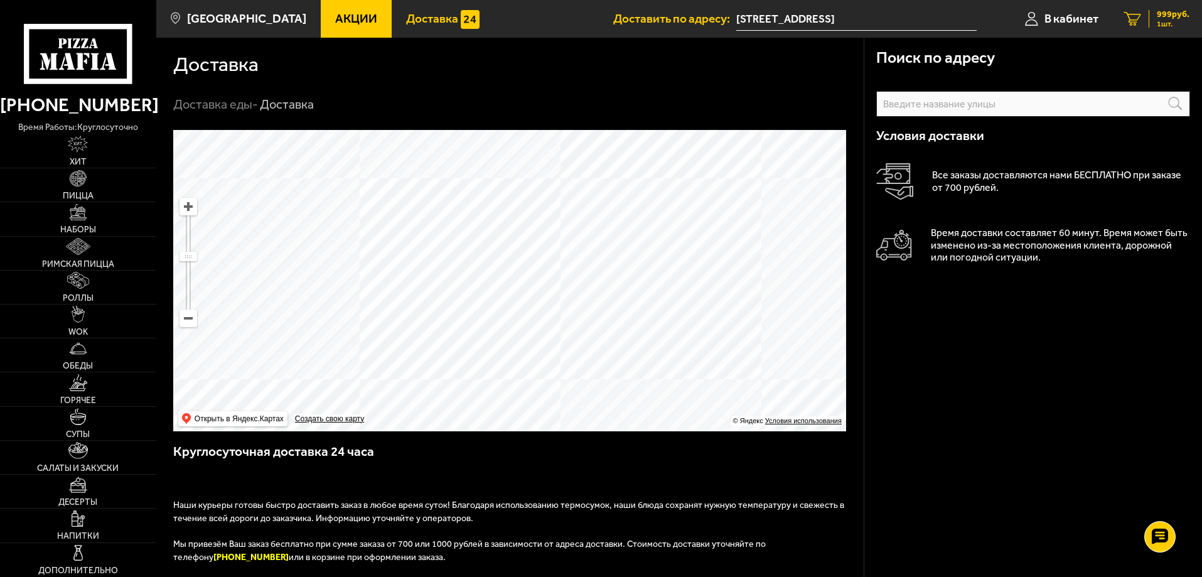
click at [1172, 20] on span "1 шт." at bounding box center [1173, 24] width 33 height 8
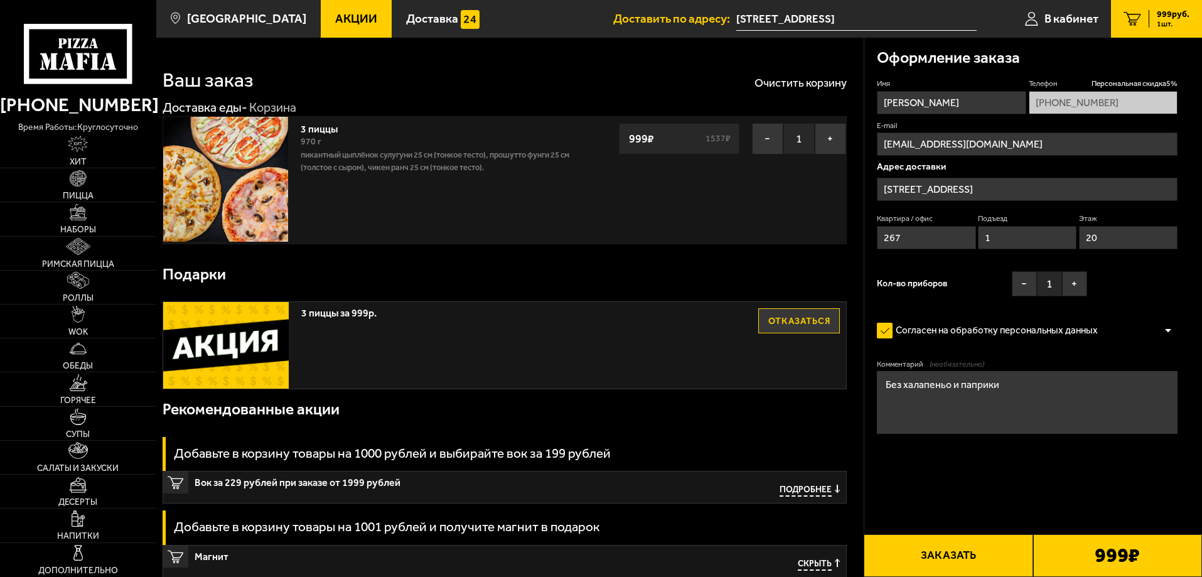
click at [936, 552] on button "Заказать" at bounding box center [948, 555] width 169 height 43
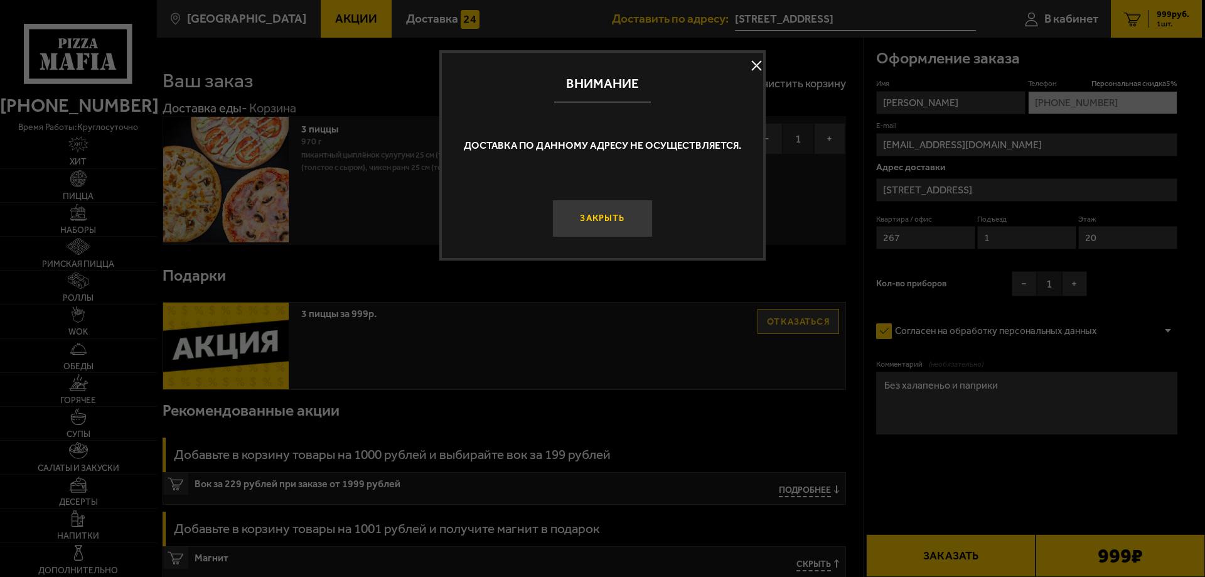
click at [572, 207] on button "Закрыть" at bounding box center [602, 219] width 100 height 38
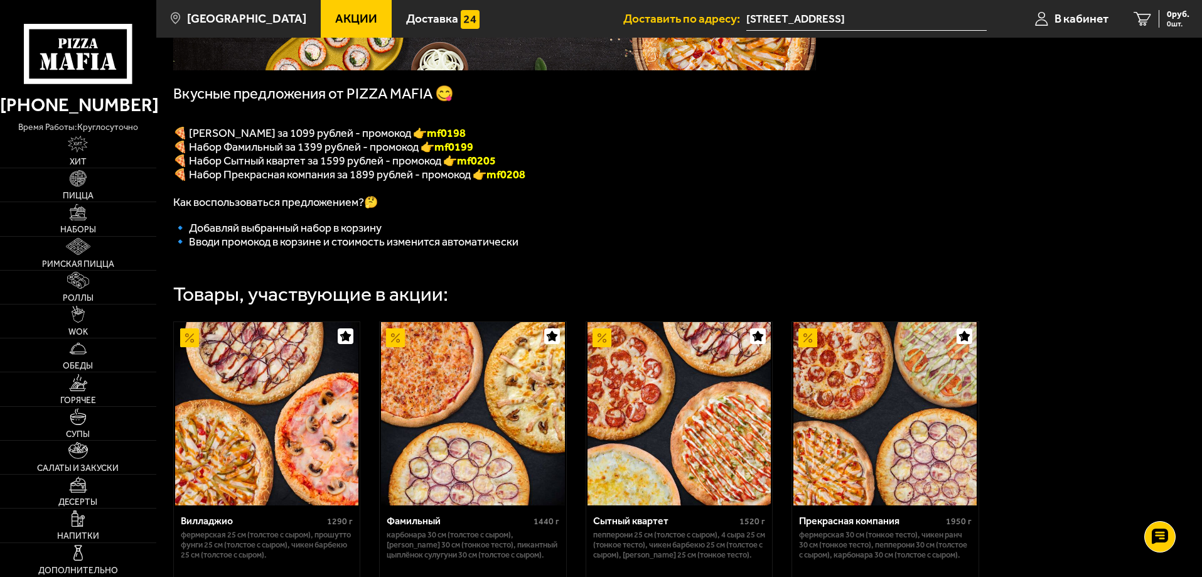
scroll to position [251, 0]
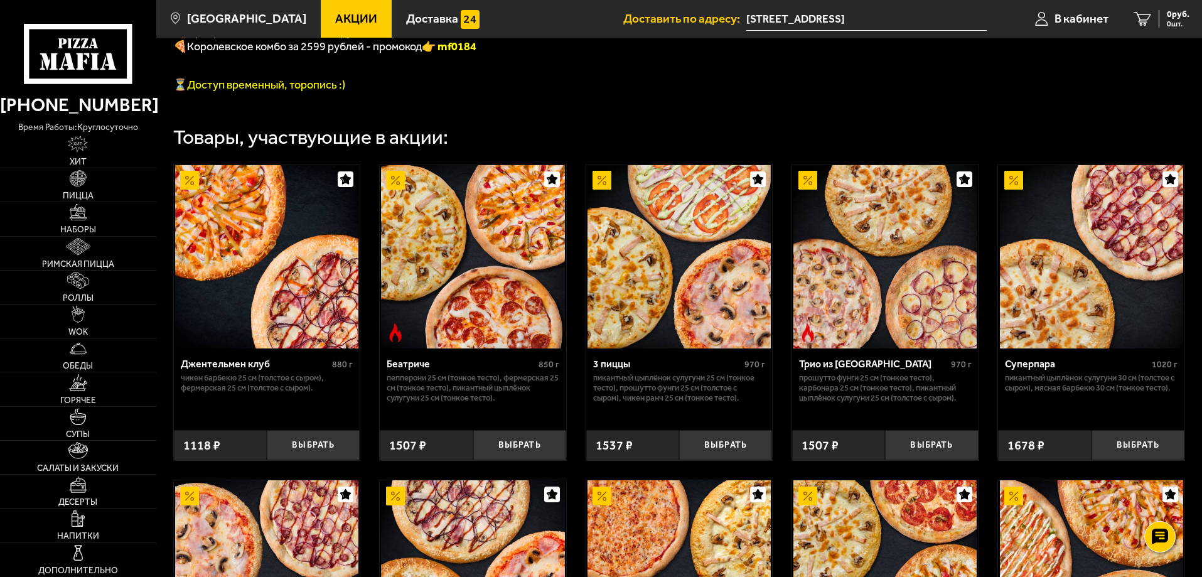
scroll to position [502, 0]
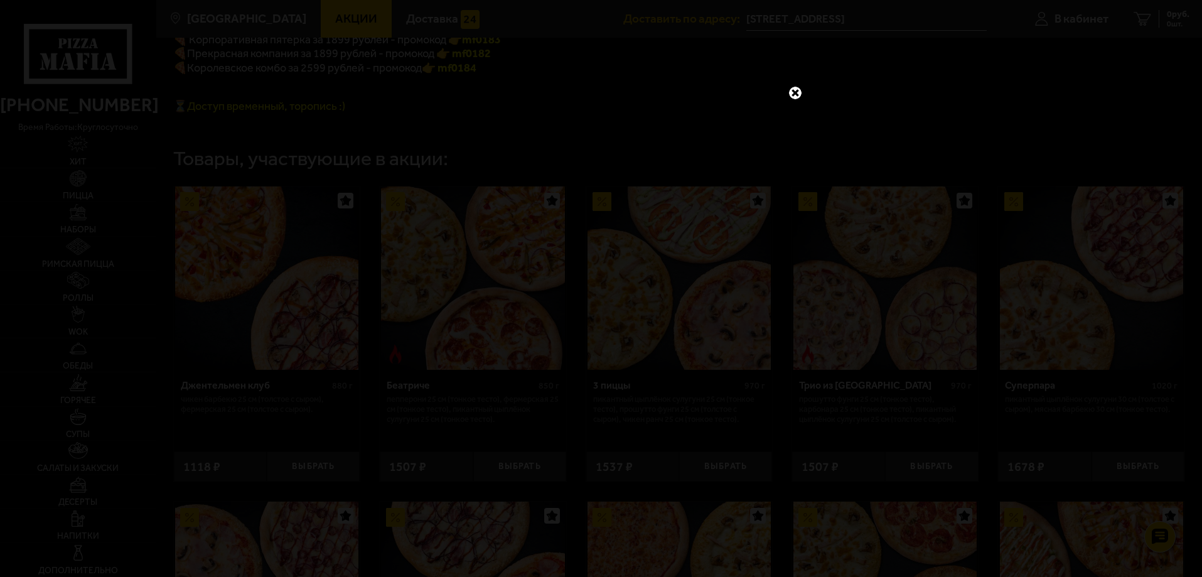
click at [795, 94] on link at bounding box center [795, 93] width 16 height 16
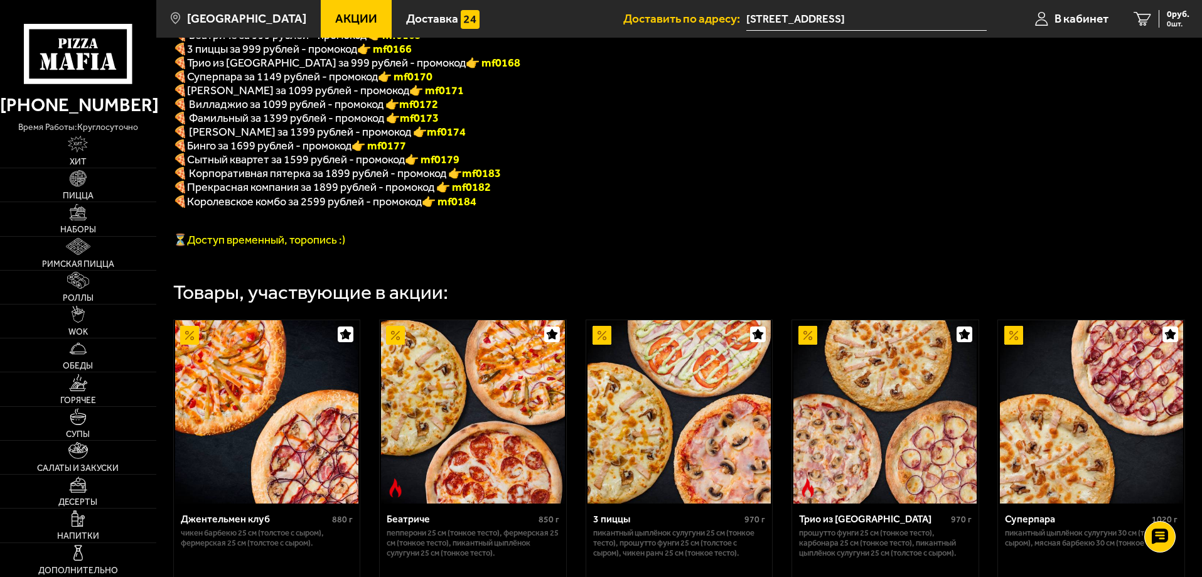
scroll to position [335, 0]
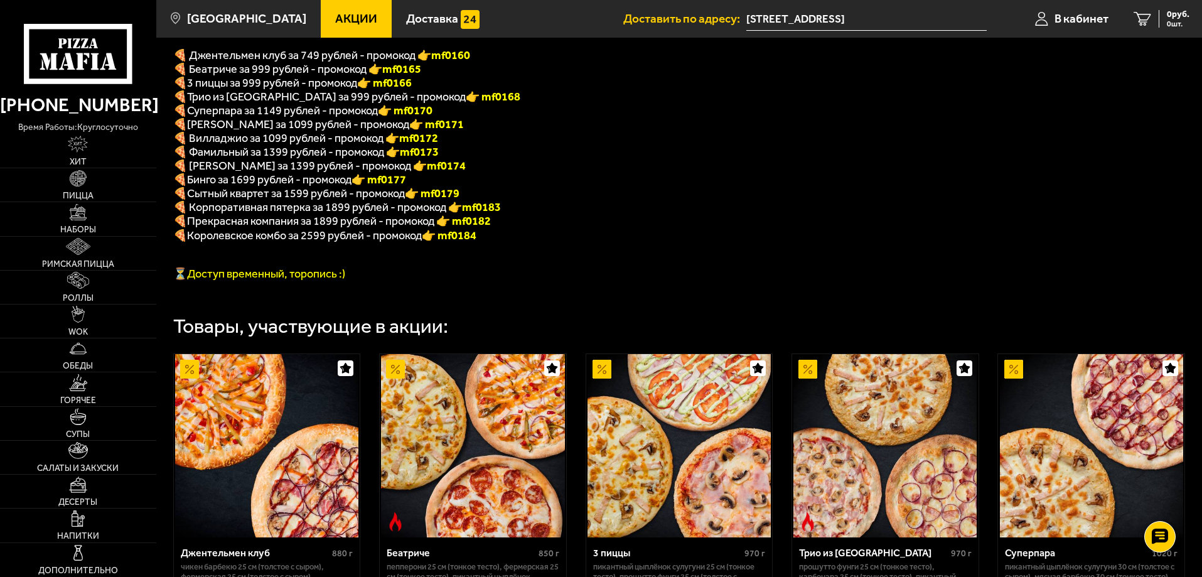
click at [400, 88] on font "👉 mf0166" at bounding box center [384, 83] width 55 height 14
copy font "f0166"
